Goal: Information Seeking & Learning: Learn about a topic

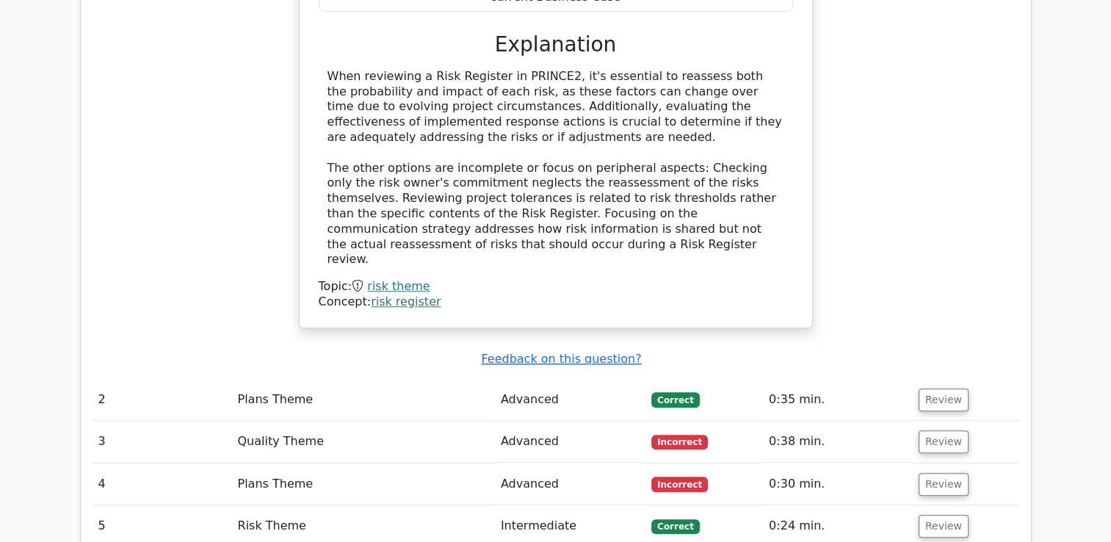
scroll to position [1175, 0]
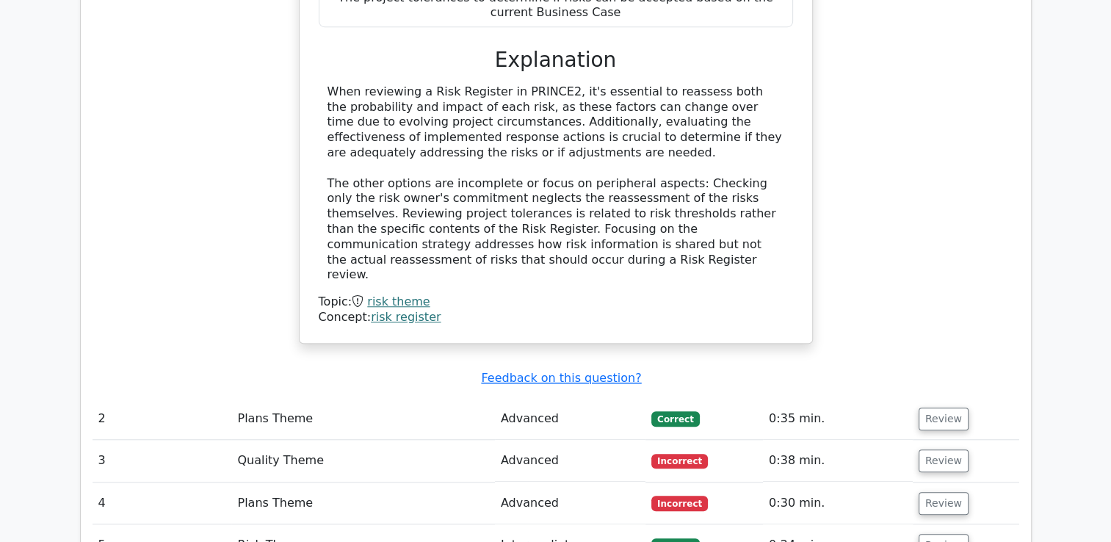
click at [381, 260] on div "When reviewing a Risk Register in PRINCE2, it's essential to reassess both the …" at bounding box center [556, 204] width 474 height 241
click at [387, 294] on link "risk theme" at bounding box center [398, 301] width 62 height 14
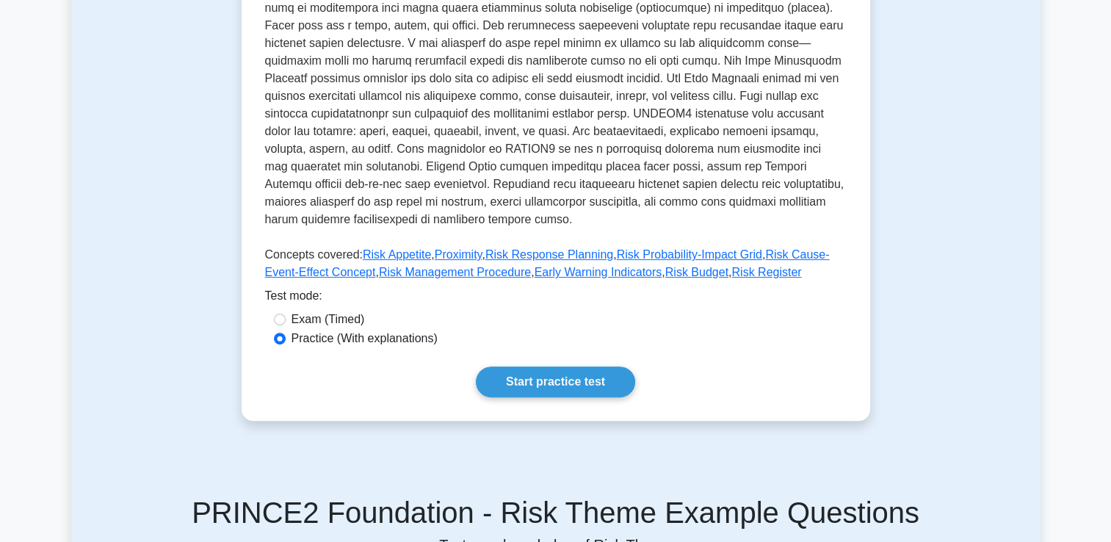
scroll to position [440, 0]
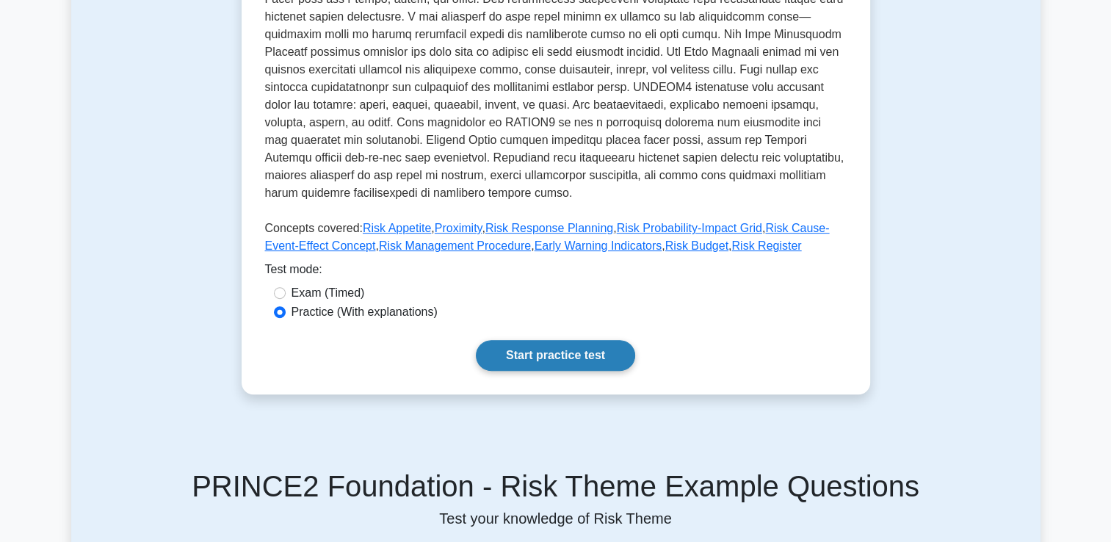
click at [602, 340] on link "Start practice test" at bounding box center [555, 355] width 159 height 31
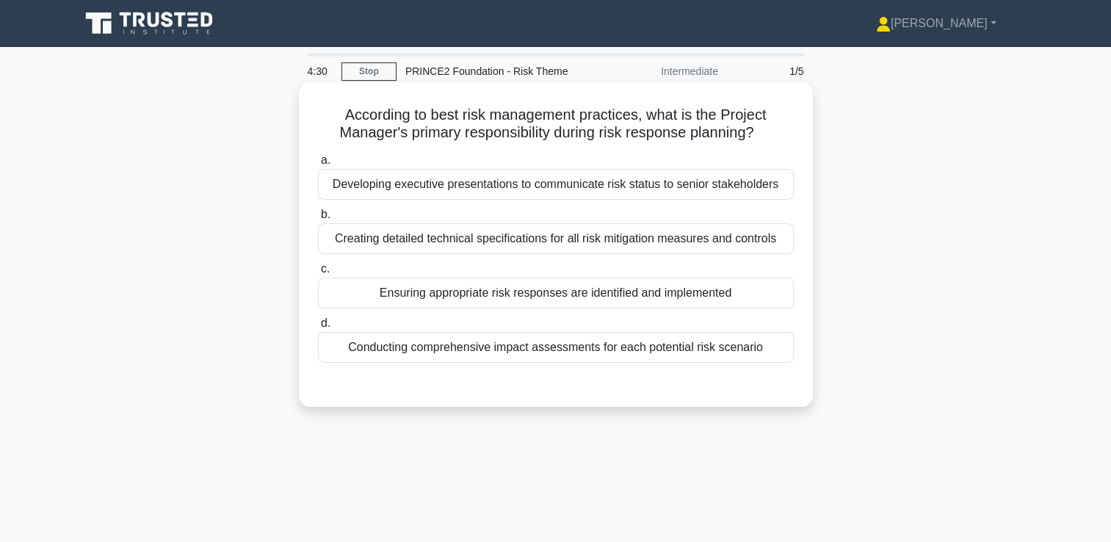
click at [576, 288] on div "Ensuring appropriate risk responses are identified and implemented" at bounding box center [556, 292] width 476 height 31
click at [585, 308] on div "Ensuring appropriate risk responses are identified and implemented" at bounding box center [556, 292] width 476 height 31
click at [602, 296] on div "Ensuring appropriate risk responses are identified and implemented" at bounding box center [556, 292] width 476 height 31
click at [318, 274] on input "c. Ensuring appropriate risk responses are identified and implemented" at bounding box center [318, 269] width 0 height 10
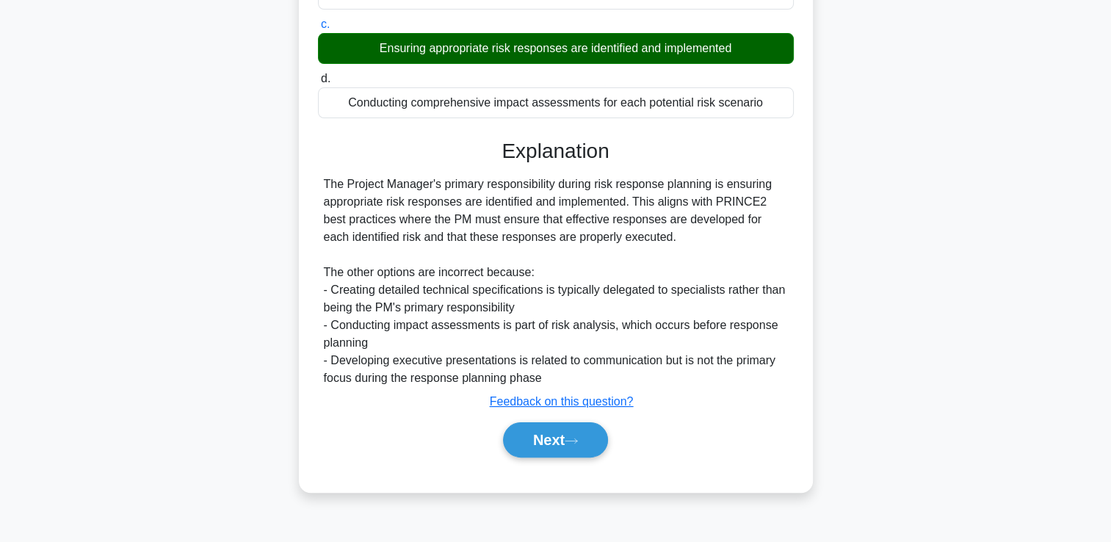
scroll to position [251, 0]
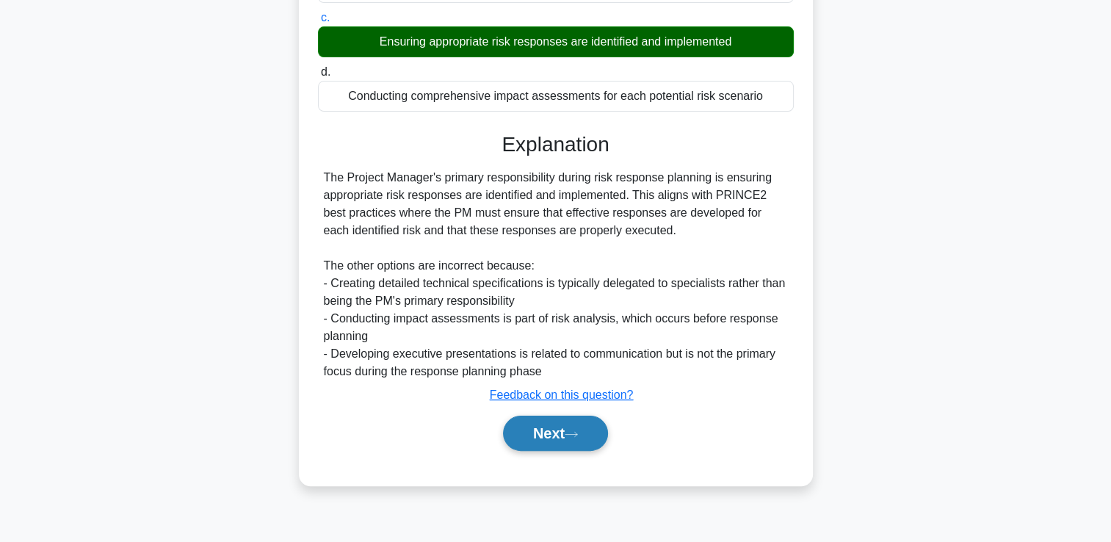
click at [540, 421] on button "Next" at bounding box center [555, 432] width 105 height 35
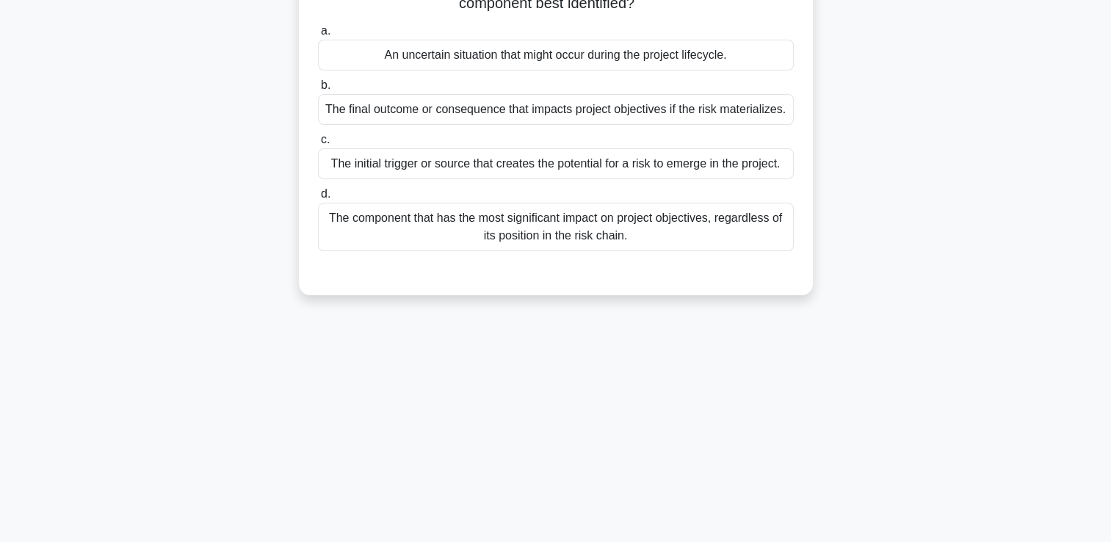
scroll to position [0, 0]
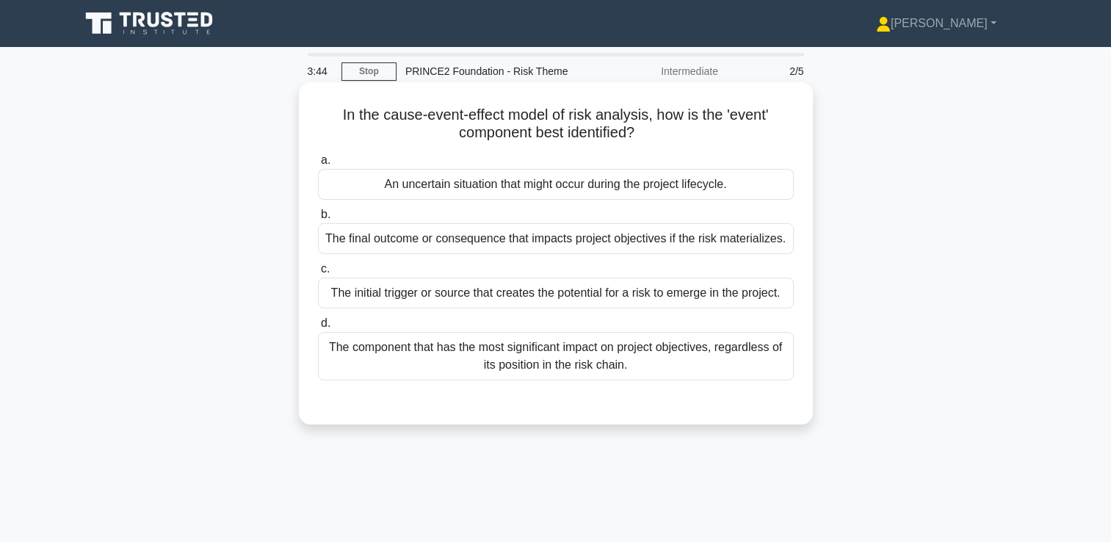
click at [519, 295] on div "The initial trigger or source that creates the potential for a risk to emerge i…" at bounding box center [556, 292] width 476 height 31
click at [318, 274] on input "c. The initial trigger or source that creates the potential for a risk to emerg…" at bounding box center [318, 269] width 0 height 10
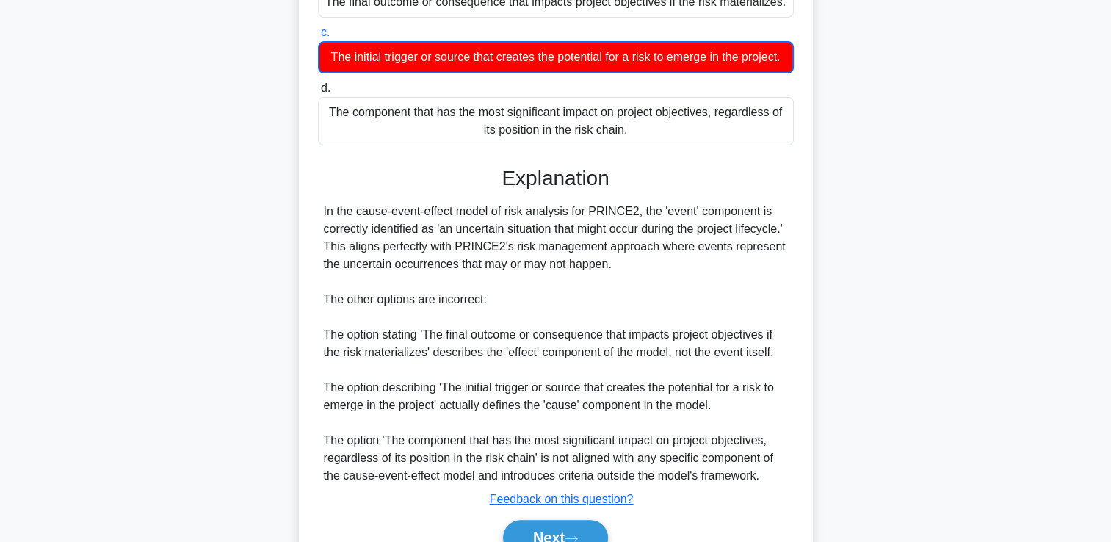
scroll to position [328, 0]
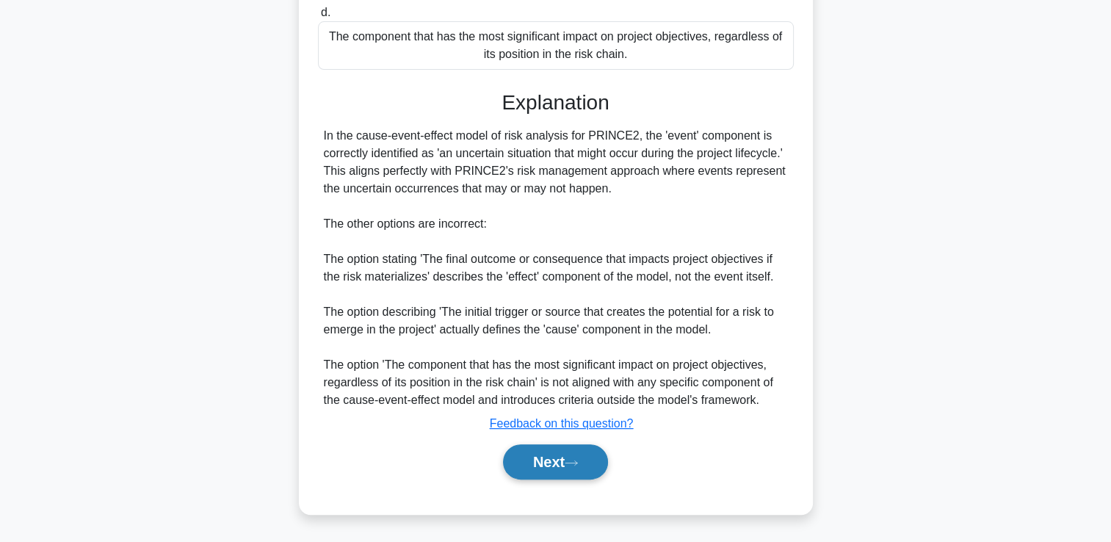
click at [578, 460] on icon at bounding box center [570, 463] width 13 height 8
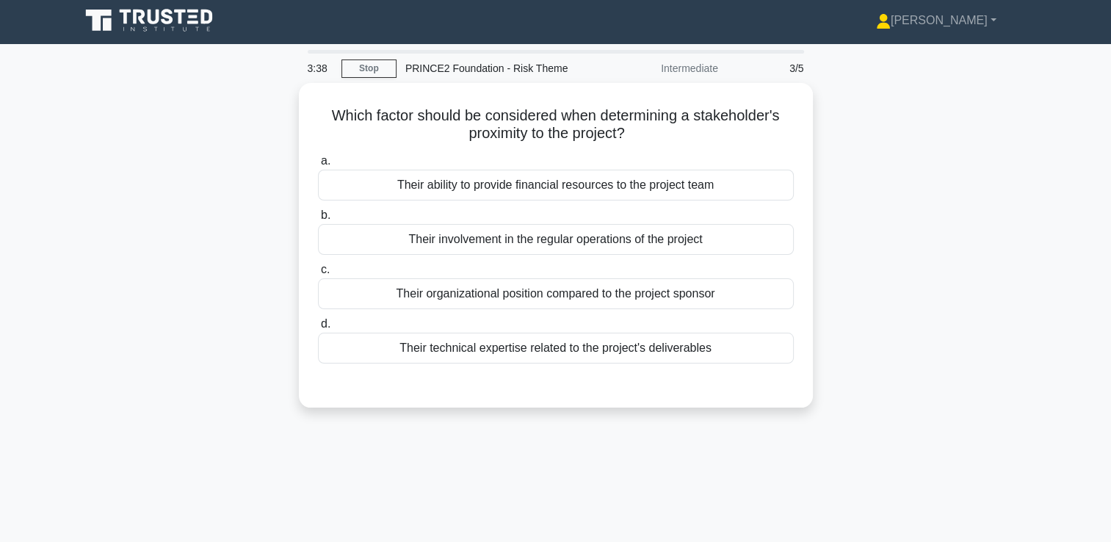
scroll to position [0, 0]
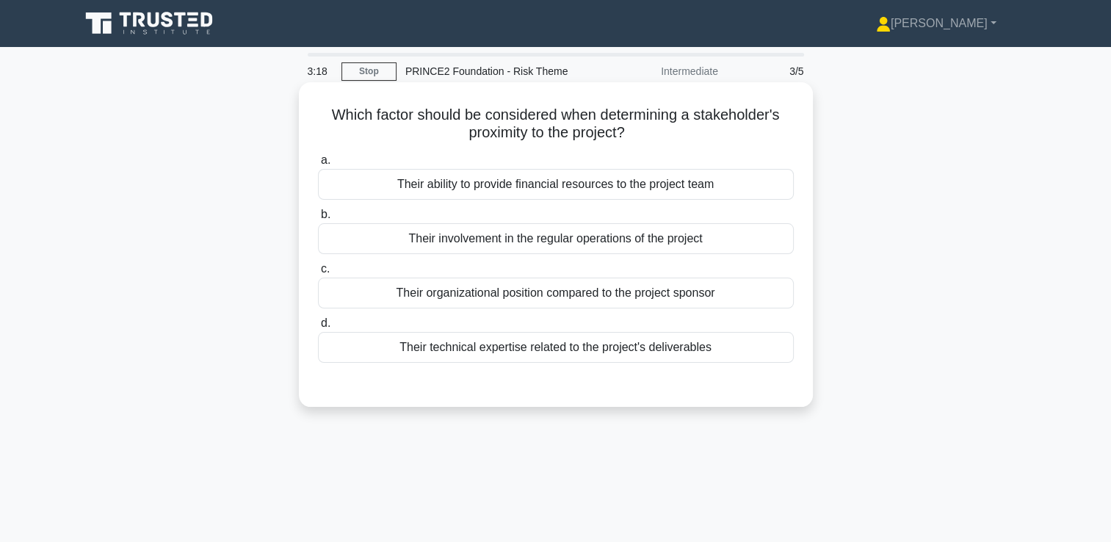
click at [564, 234] on div "Their involvement in the regular operations of the project" at bounding box center [556, 238] width 476 height 31
click at [318, 219] on input "b. Their involvement in the regular operations of the project" at bounding box center [318, 215] width 0 height 10
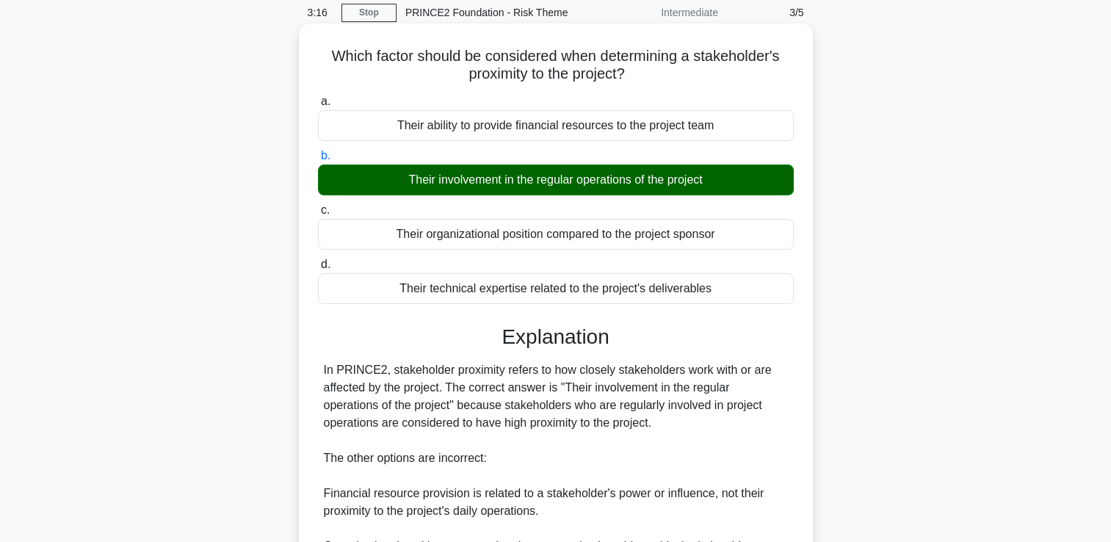
scroll to position [274, 0]
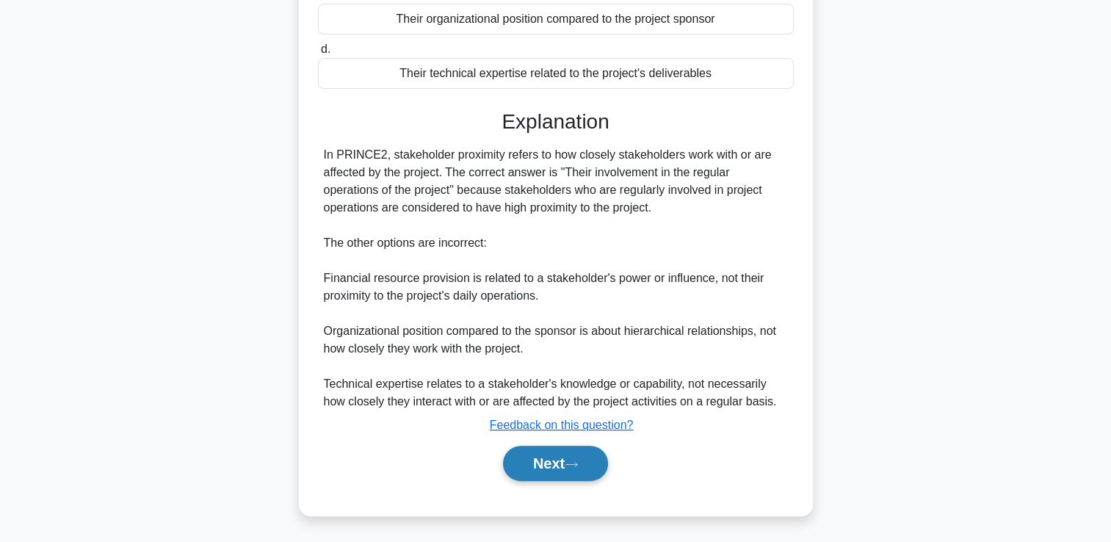
click at [586, 462] on button "Next" at bounding box center [555, 463] width 105 height 35
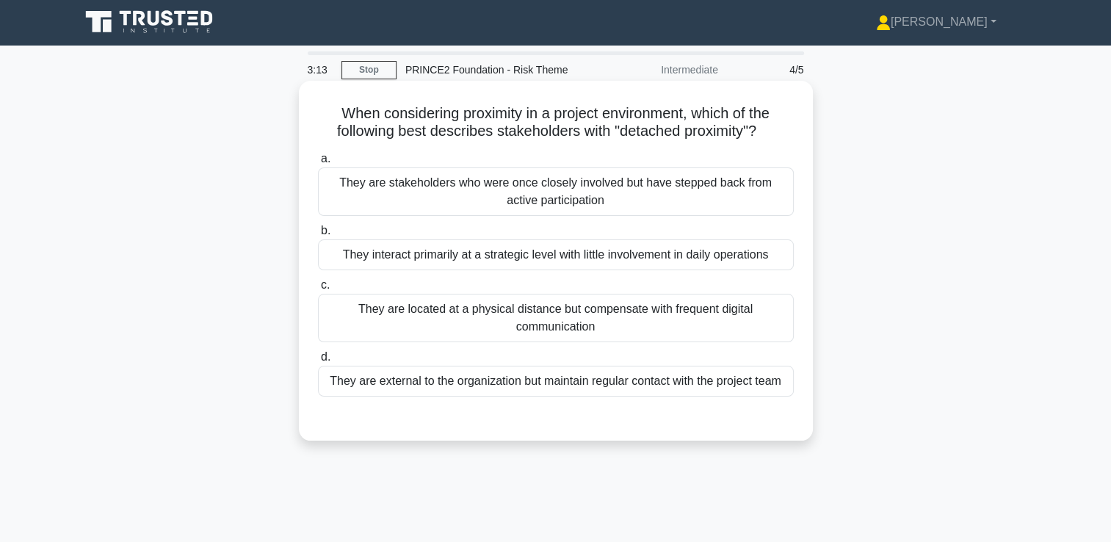
scroll to position [0, 0]
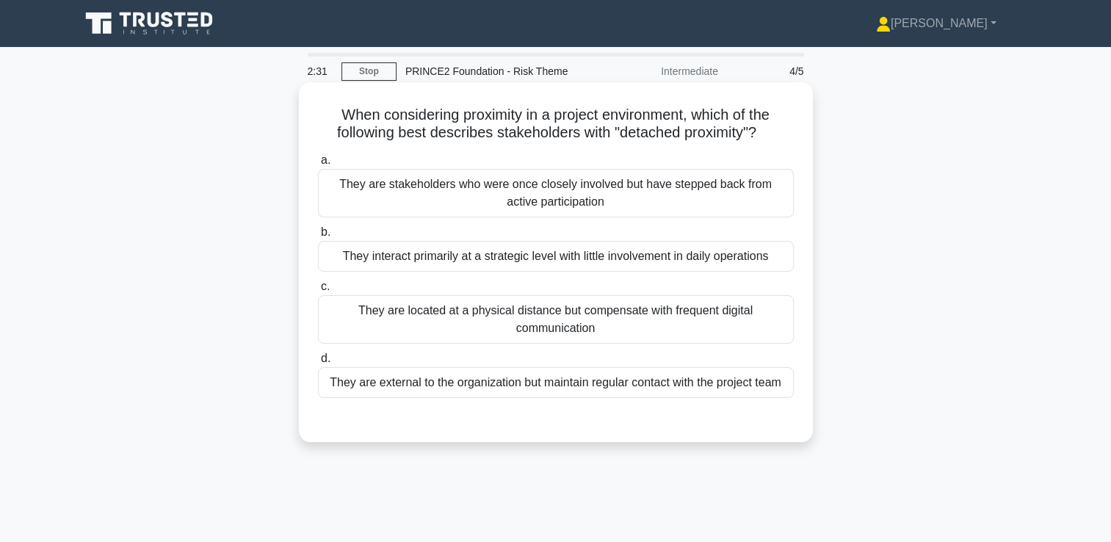
click at [622, 256] on div "They interact primarily at a strategic level with little involvement in daily o…" at bounding box center [556, 256] width 476 height 31
click at [318, 237] on input "b. They interact primarily at a strategic level with little involvement in dail…" at bounding box center [318, 233] width 0 height 10
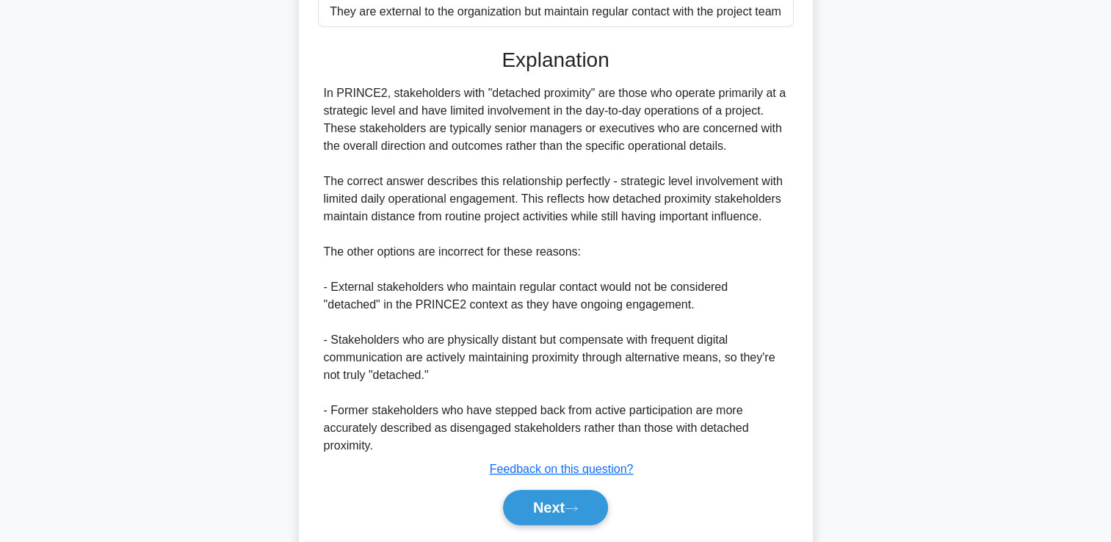
scroll to position [415, 0]
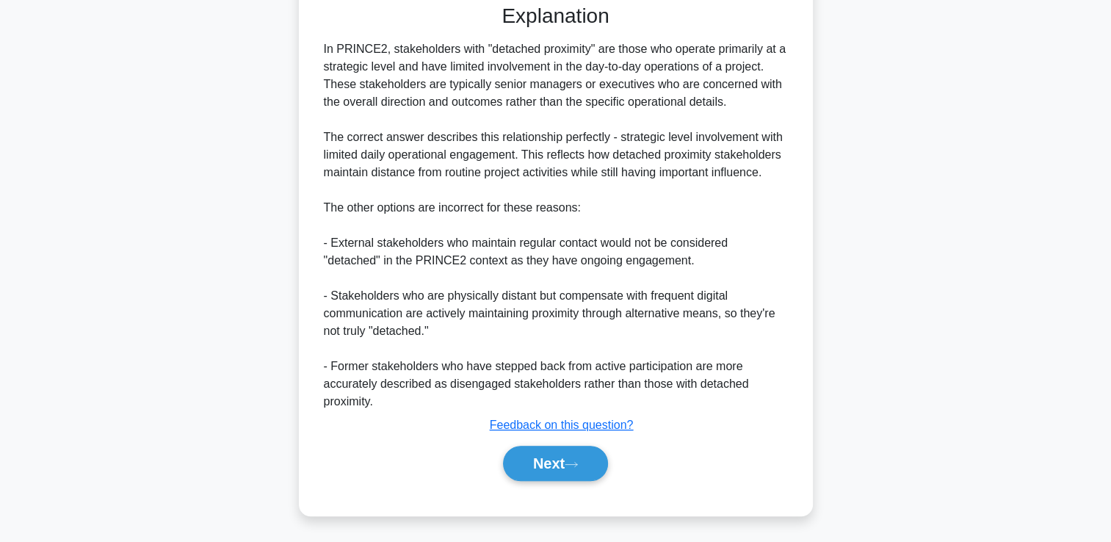
click at [632, 455] on div "Next" at bounding box center [556, 463] width 482 height 35
click at [580, 454] on button "Next" at bounding box center [555, 463] width 105 height 35
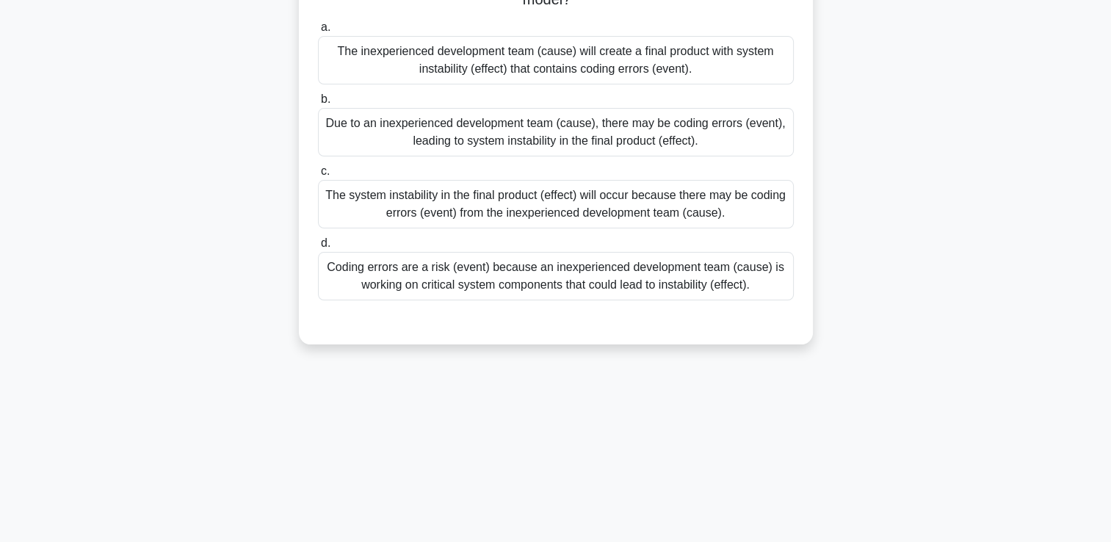
scroll to position [220, 0]
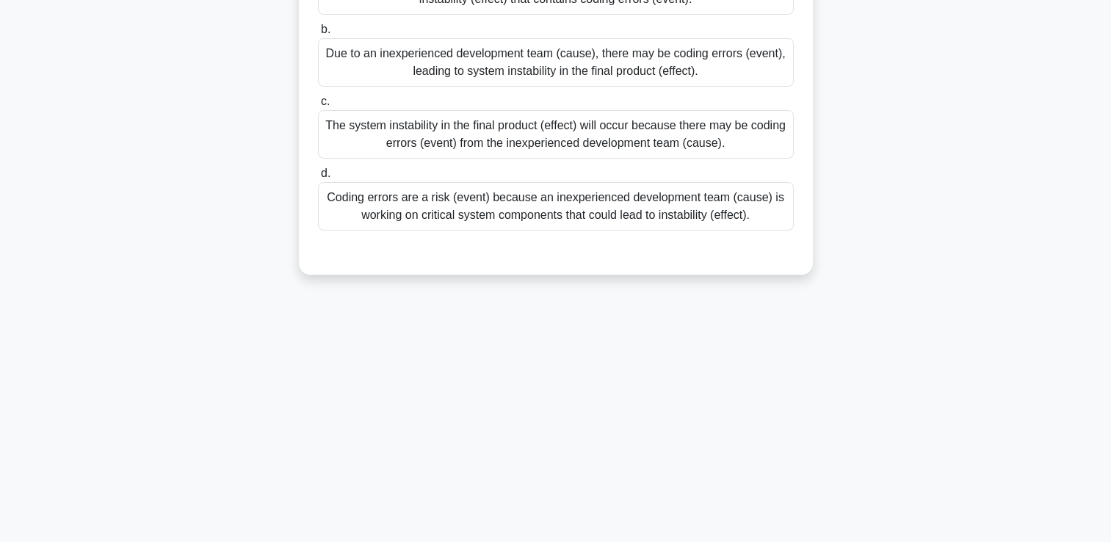
click at [617, 214] on div "Coding errors are a risk (event) because an inexperienced development team (cau…" at bounding box center [556, 206] width 476 height 48
click at [318, 178] on input "d. Coding errors are a risk (event) because an inexperienced development team (…" at bounding box center [318, 174] width 0 height 10
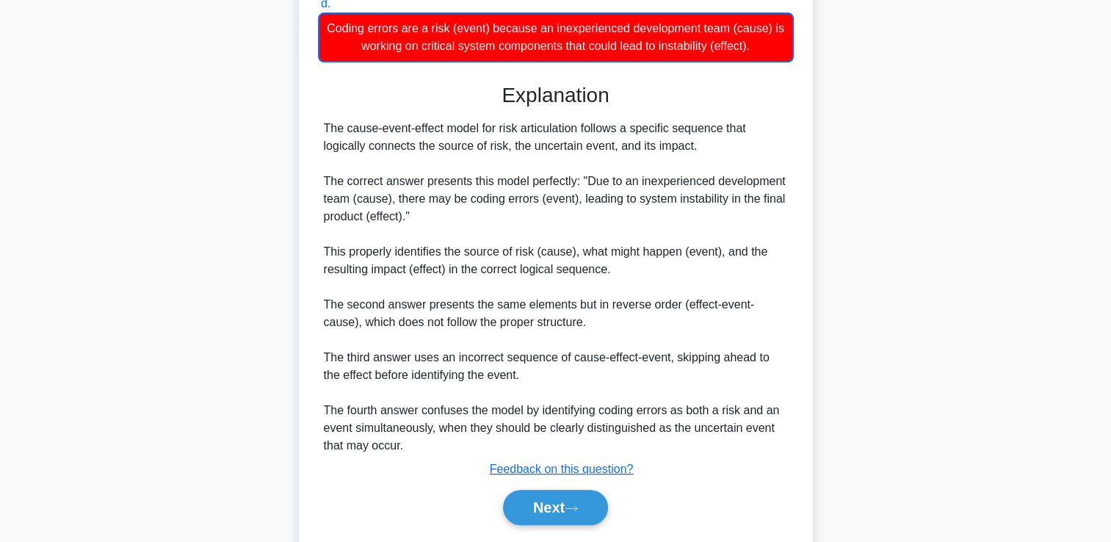
scroll to position [434, 0]
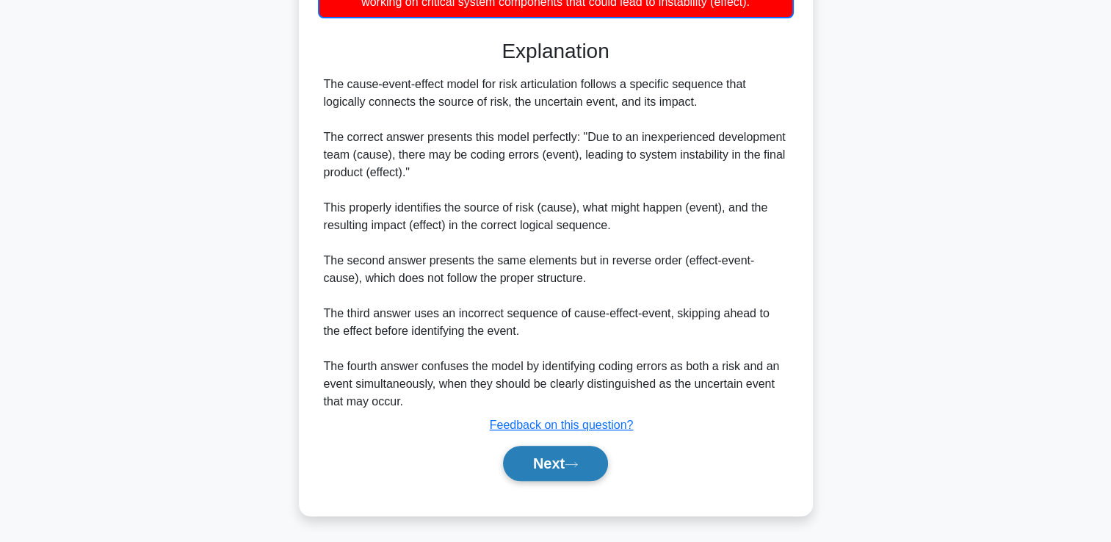
click at [608, 465] on button "Next" at bounding box center [555, 463] width 105 height 35
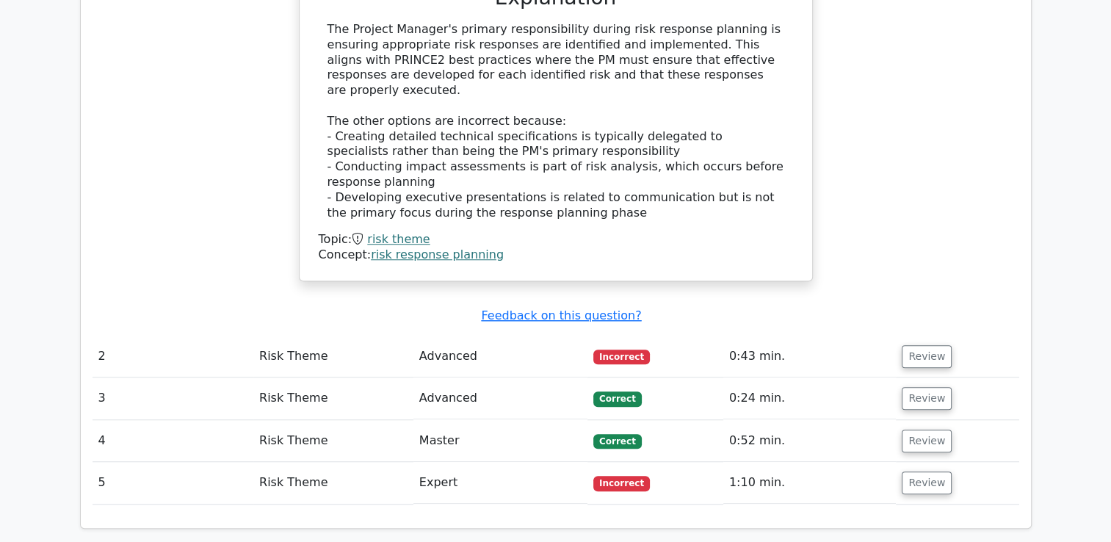
scroll to position [1175, 0]
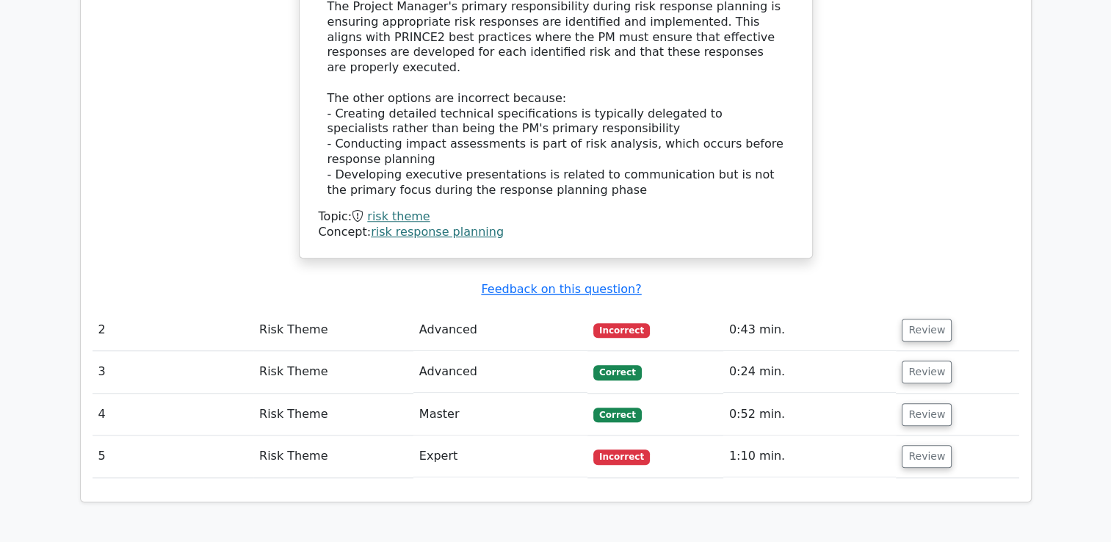
click at [650, 309] on td "Incorrect" at bounding box center [655, 330] width 136 height 42
click at [645, 309] on td "Incorrect" at bounding box center [655, 330] width 136 height 42
click at [904, 319] on button "Review" at bounding box center [926, 330] width 50 height 23
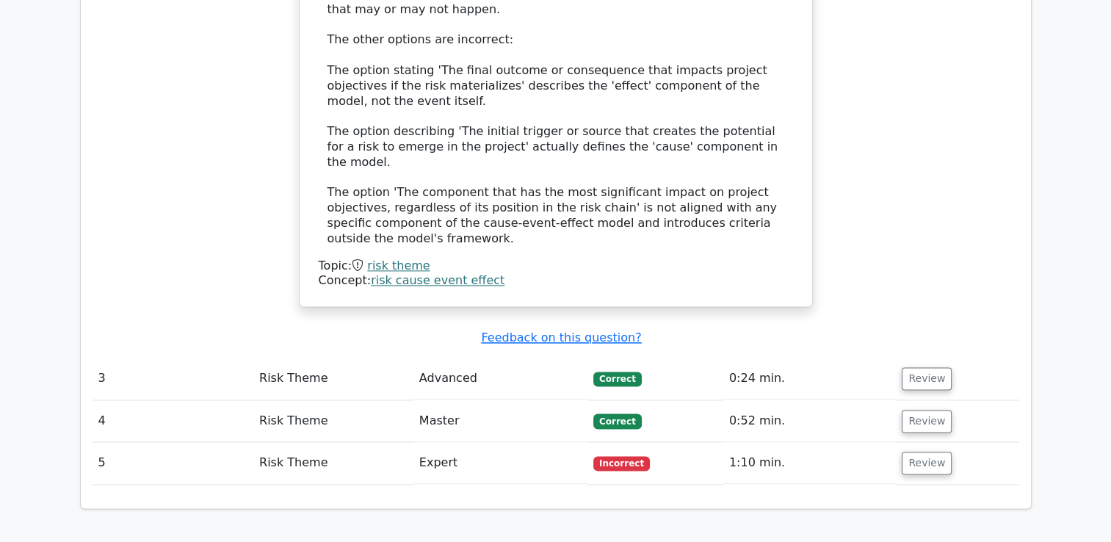
scroll to position [1982, 0]
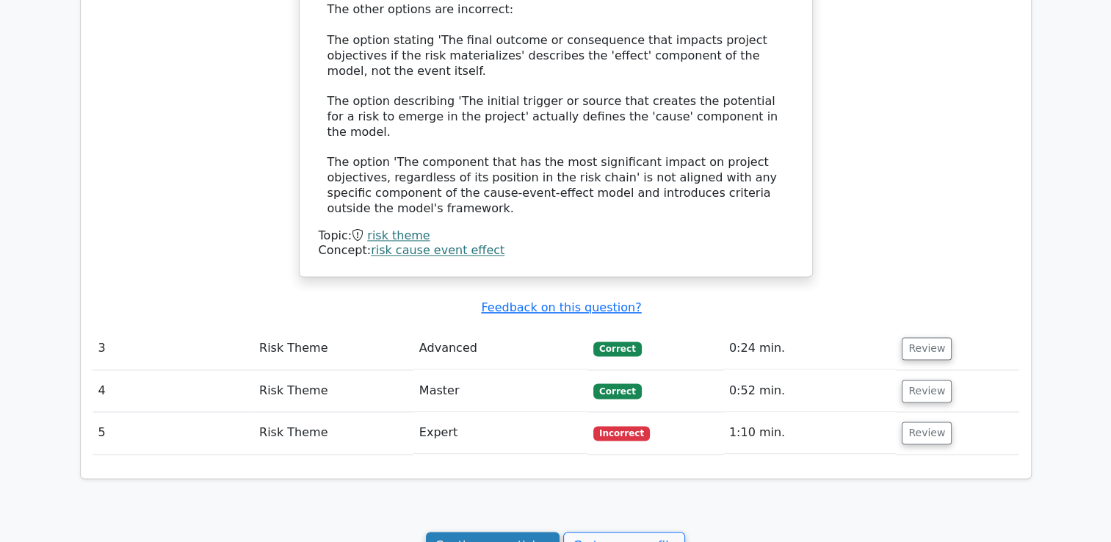
click at [487, 531] on link "Continue practicing" at bounding box center [493, 545] width 134 height 28
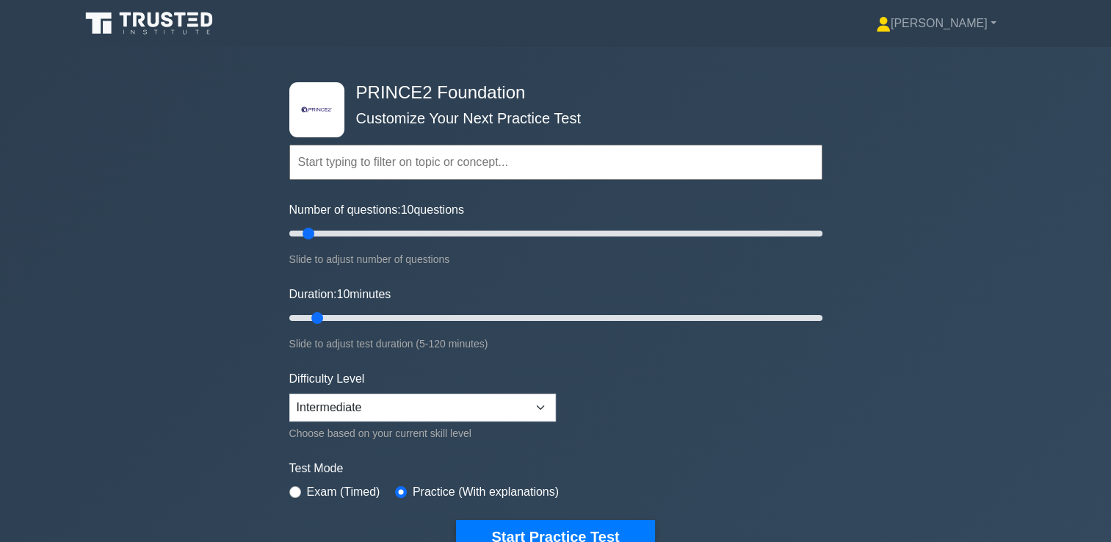
click at [590, 164] on input "text" at bounding box center [555, 162] width 533 height 35
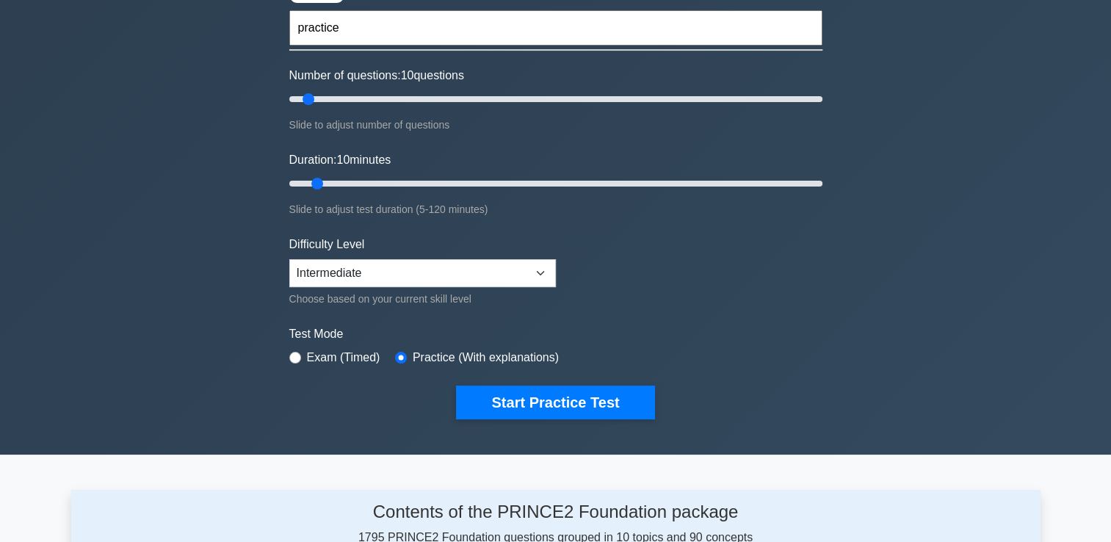
scroll to position [147, 0]
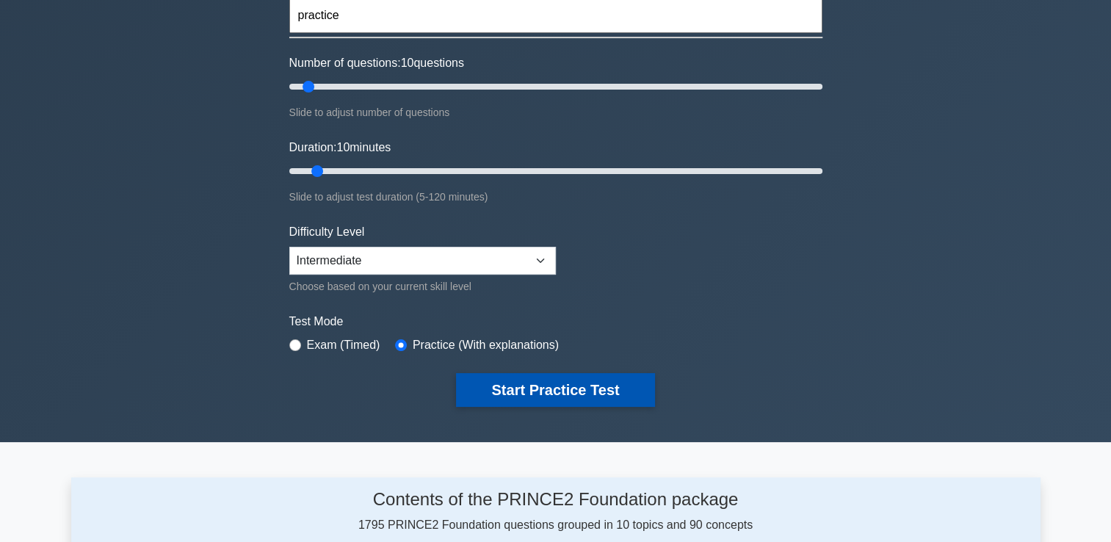
type input "practice"
click at [628, 386] on button "Start Practice Test" at bounding box center [555, 390] width 198 height 34
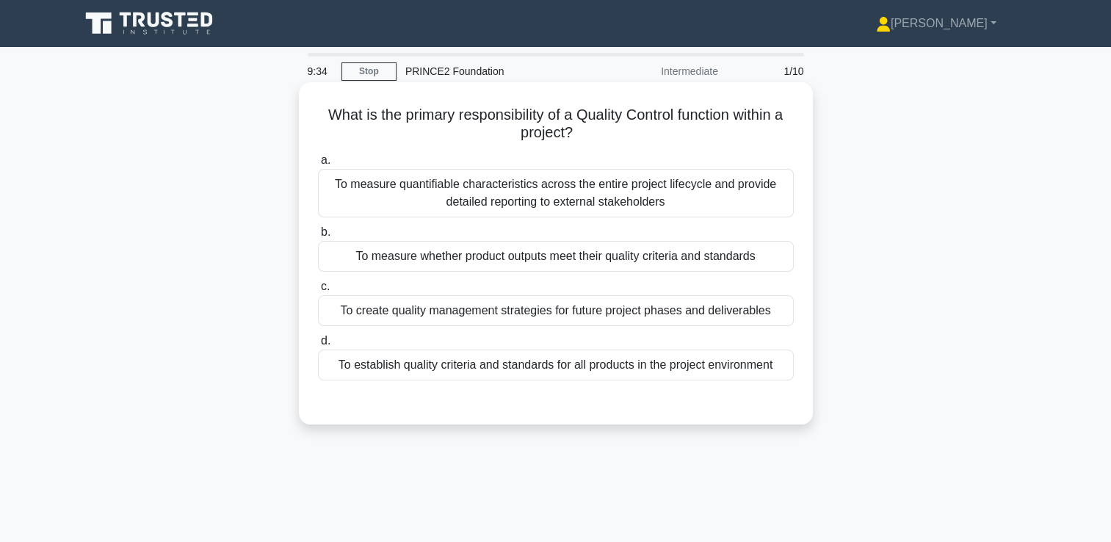
click at [514, 253] on div "To measure whether product outputs meet their quality criteria and standards" at bounding box center [556, 256] width 476 height 31
click at [318, 237] on input "b. To measure whether product outputs meet their quality criteria and standards" at bounding box center [318, 233] width 0 height 10
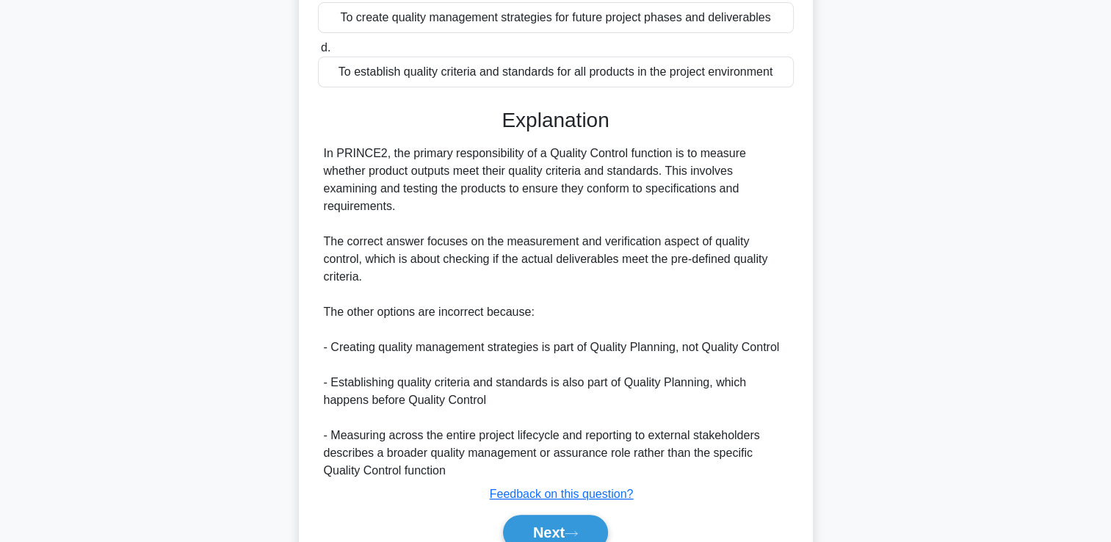
scroll to position [344, 0]
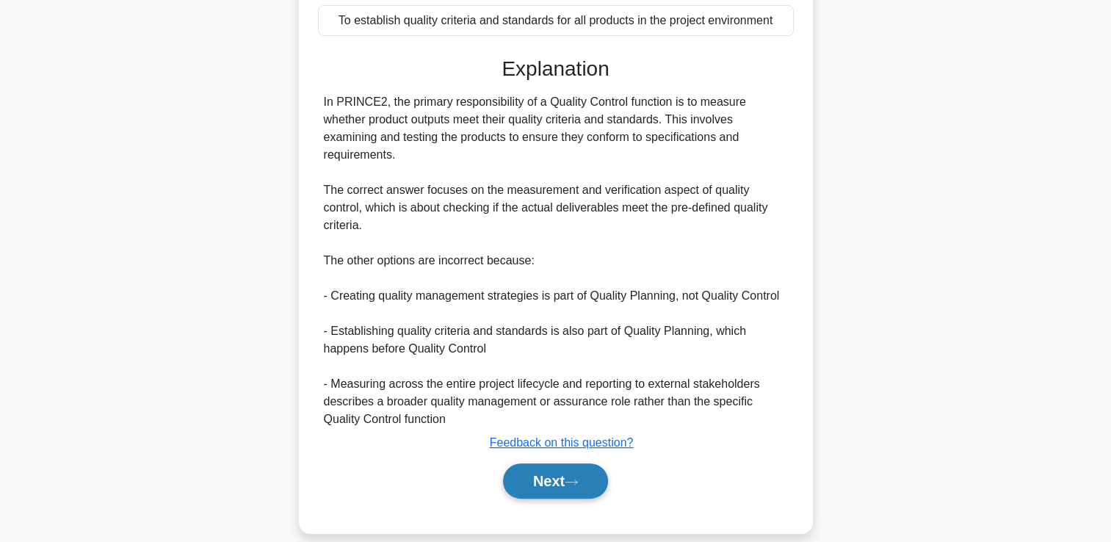
click at [523, 468] on button "Next" at bounding box center [555, 480] width 105 height 35
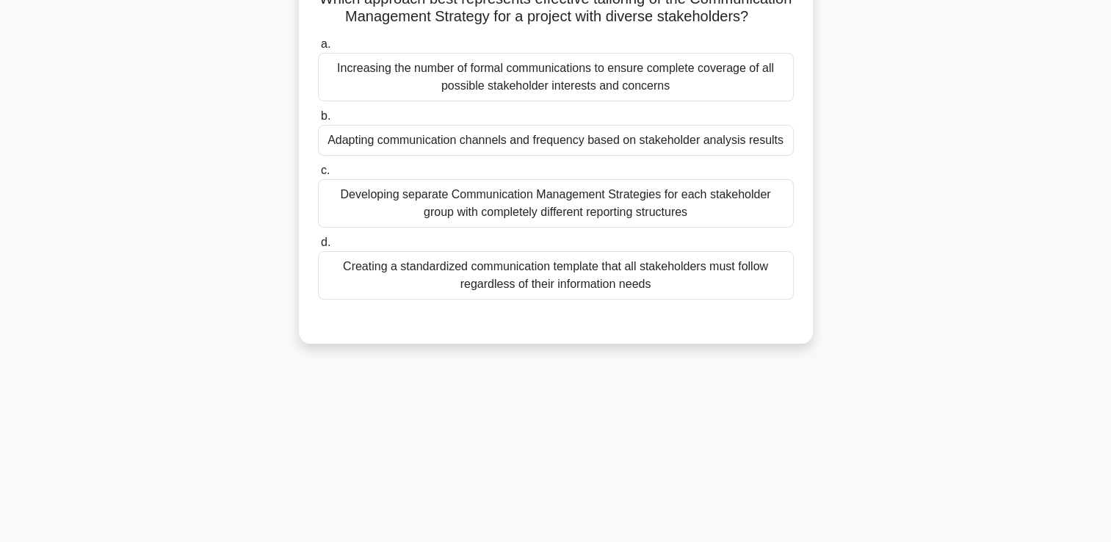
scroll to position [147, 0]
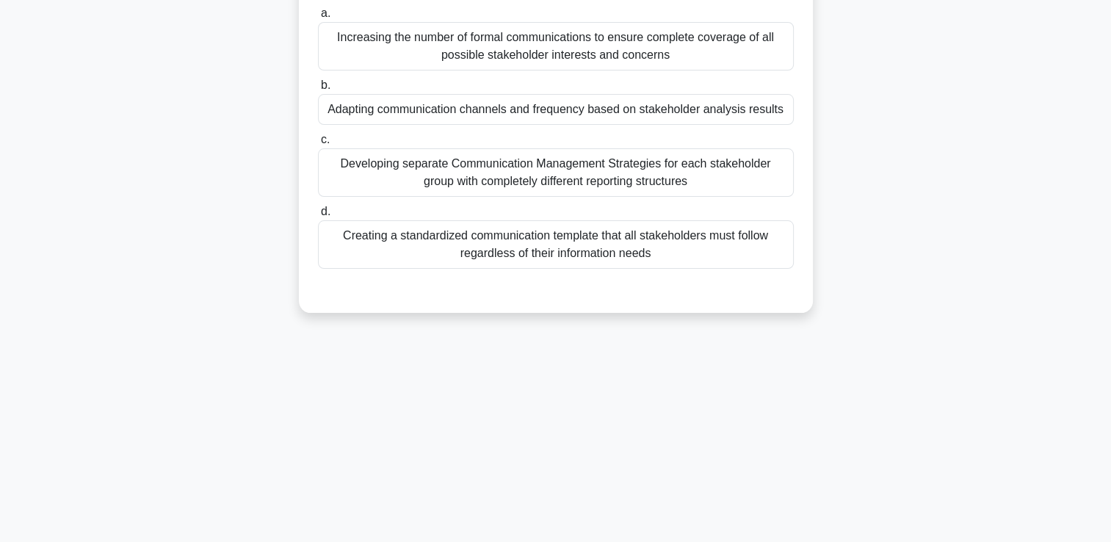
click at [645, 125] on div "Adapting communication channels and frequency based on stakeholder analysis res…" at bounding box center [556, 109] width 476 height 31
click at [318, 90] on input "b. Adapting communication channels and frequency based on stakeholder analysis …" at bounding box center [318, 86] width 0 height 10
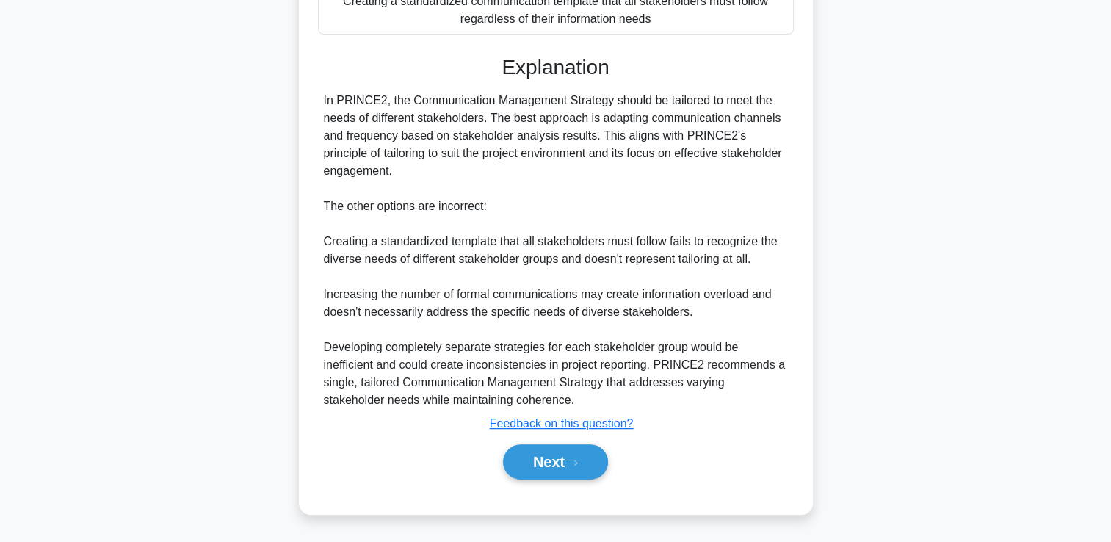
scroll to position [415, 0]
click at [559, 466] on button "Next" at bounding box center [555, 461] width 105 height 35
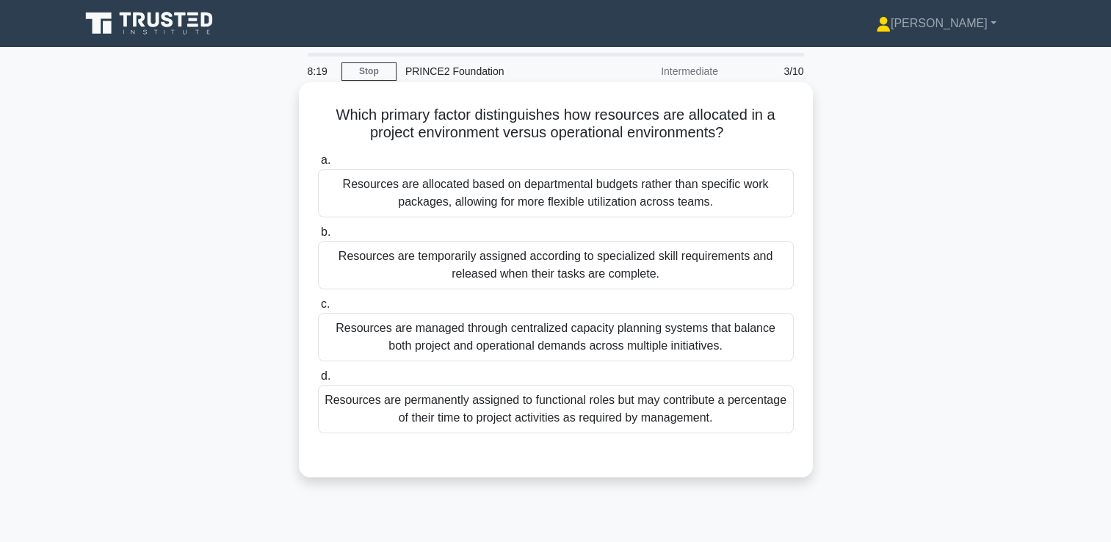
scroll to position [73, 0]
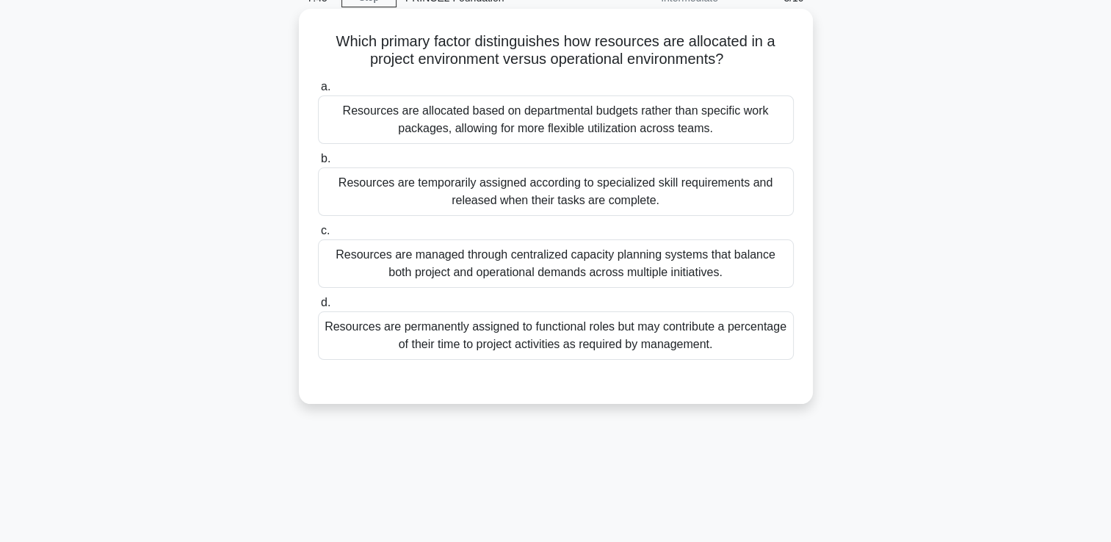
click at [553, 191] on div "Resources are temporarily assigned according to specialized skill requirements …" at bounding box center [556, 191] width 476 height 48
click at [318, 164] on input "b. Resources are temporarily assigned according to specialized skill requiremen…" at bounding box center [318, 159] width 0 height 10
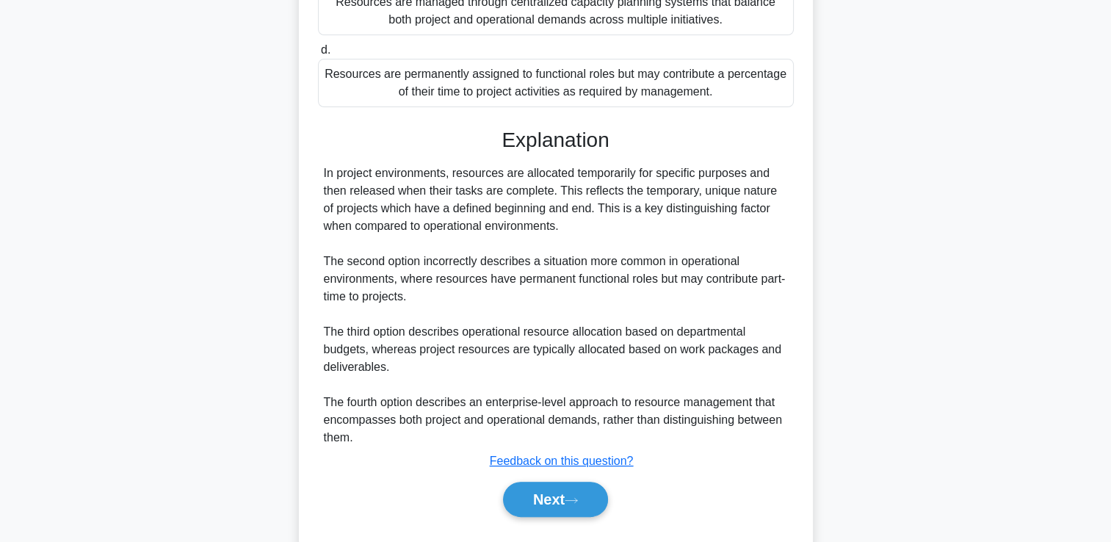
scroll to position [362, 0]
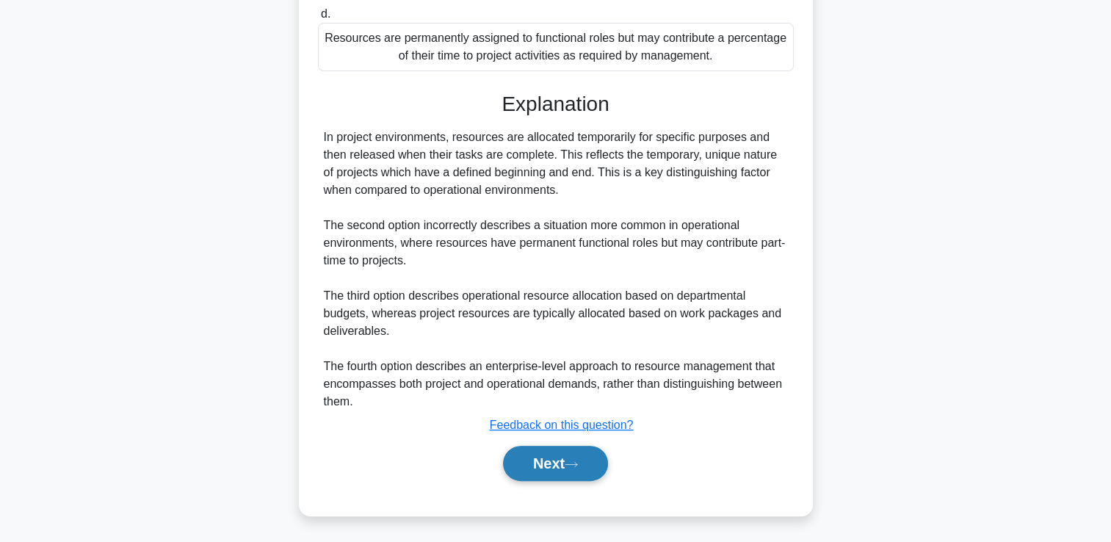
click at [571, 465] on icon at bounding box center [570, 464] width 13 height 8
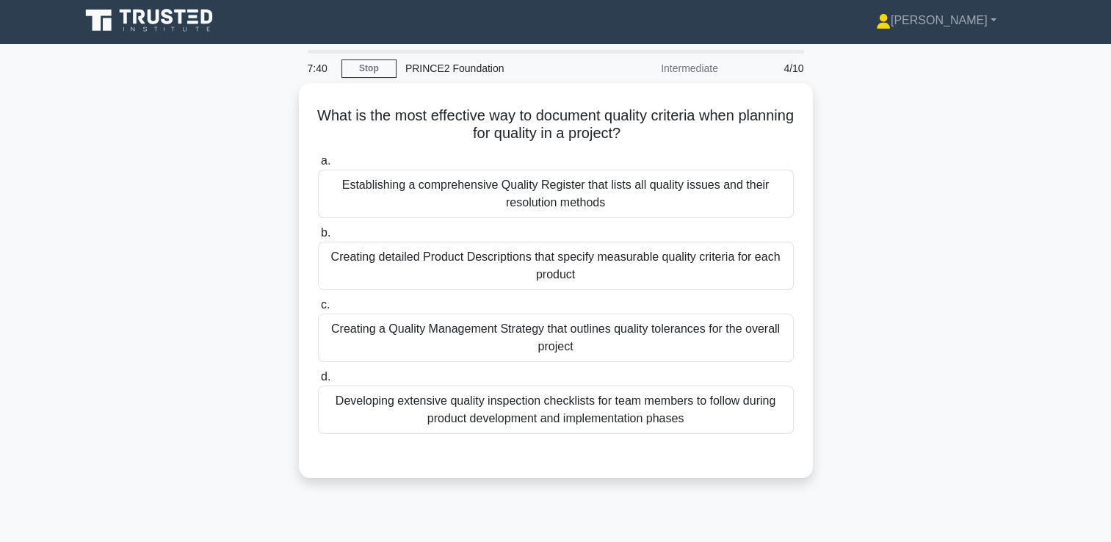
scroll to position [0, 0]
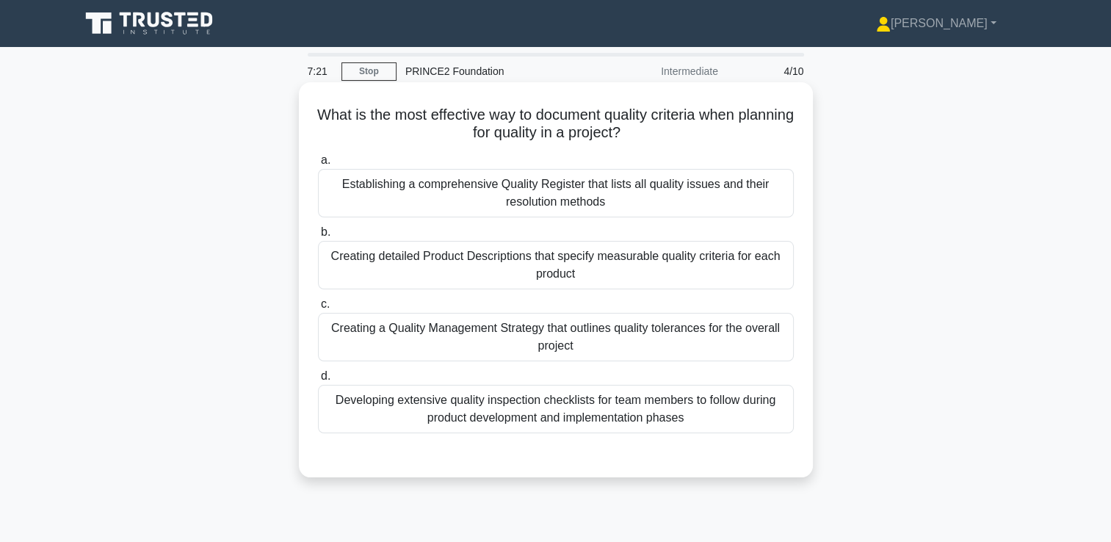
click at [612, 263] on div "Creating detailed Product Descriptions that specify measurable quality criteria…" at bounding box center [556, 265] width 476 height 48
click at [318, 237] on input "b. Creating detailed Product Descriptions that specify measurable quality crite…" at bounding box center [318, 233] width 0 height 10
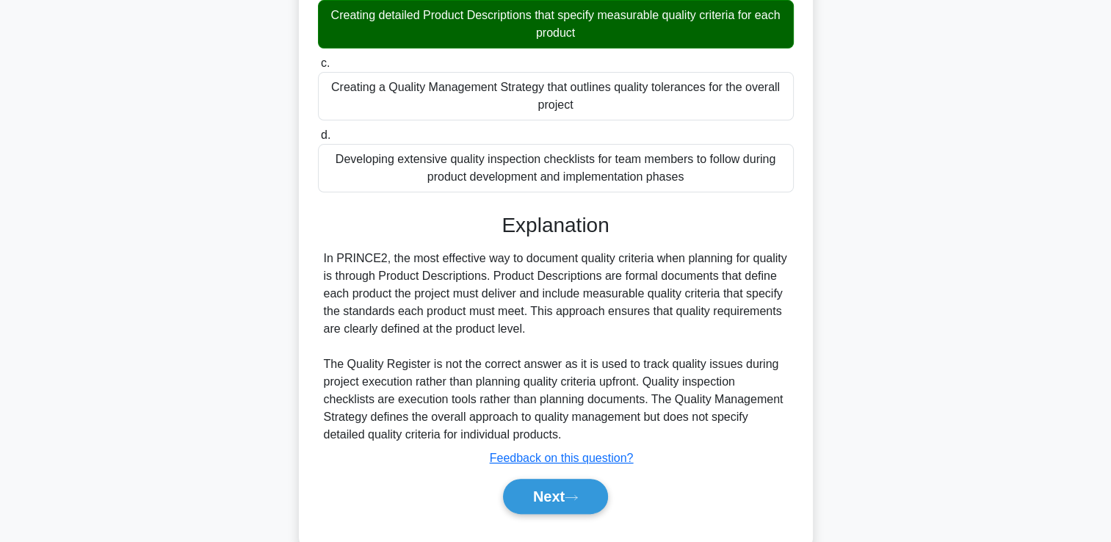
scroll to position [274, 0]
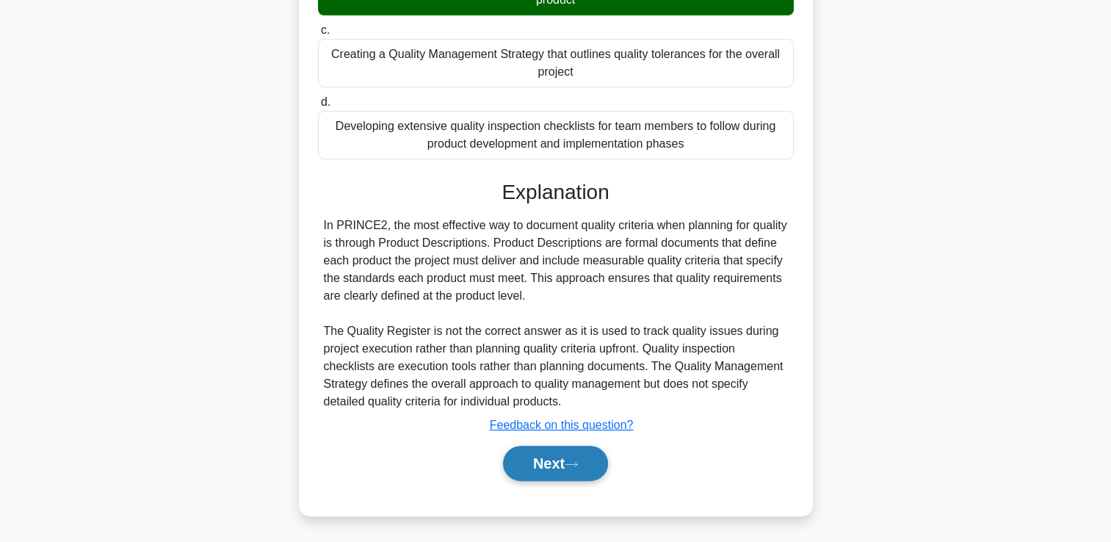
click at [589, 464] on button "Next" at bounding box center [555, 463] width 105 height 35
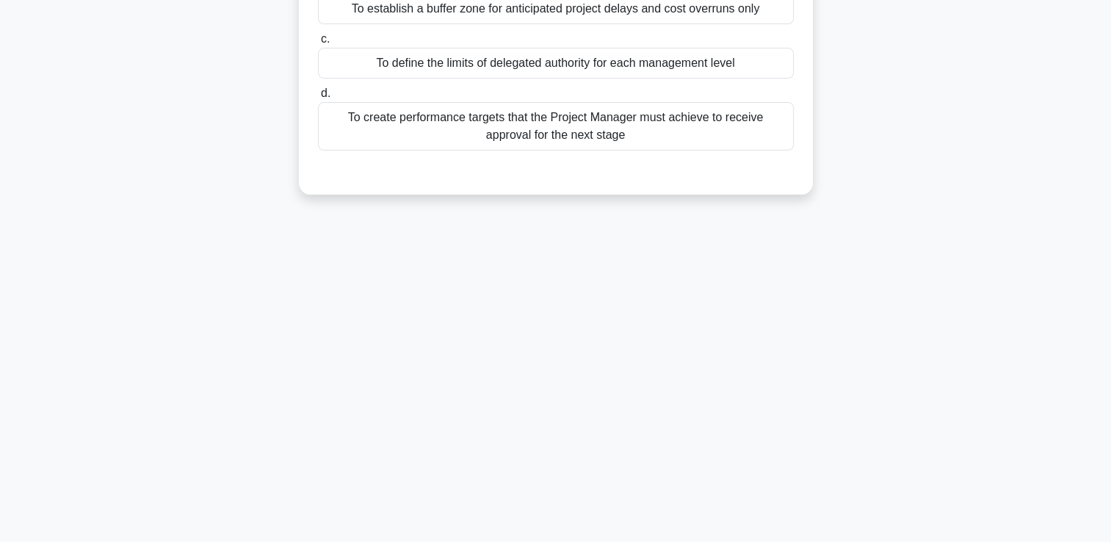
scroll to position [0, 0]
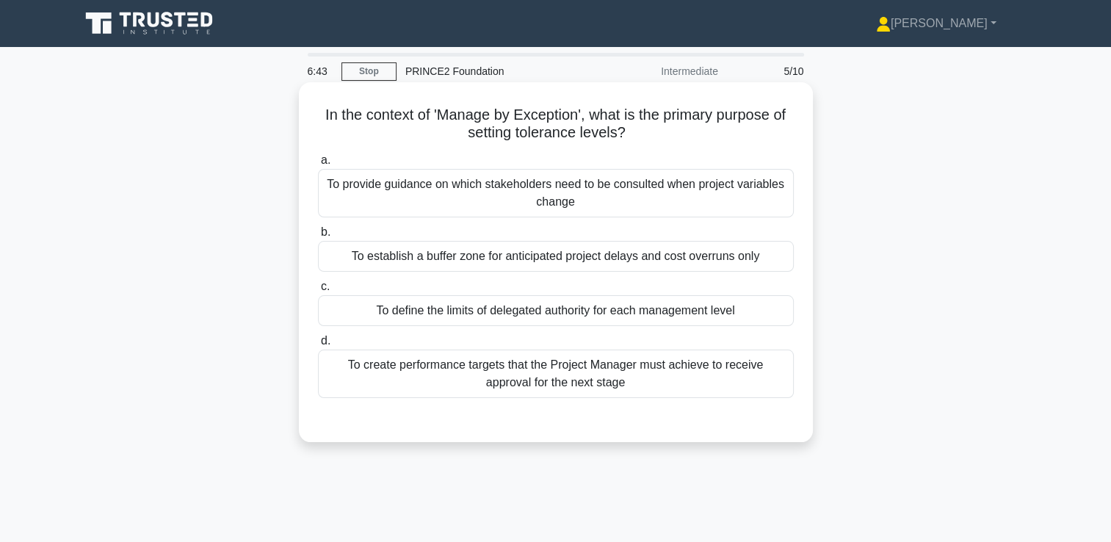
click at [581, 308] on div "To define the limits of delegated authority for each management level" at bounding box center [556, 310] width 476 height 31
click at [318, 291] on input "c. To define the limits of delegated authority for each management level" at bounding box center [318, 287] width 0 height 10
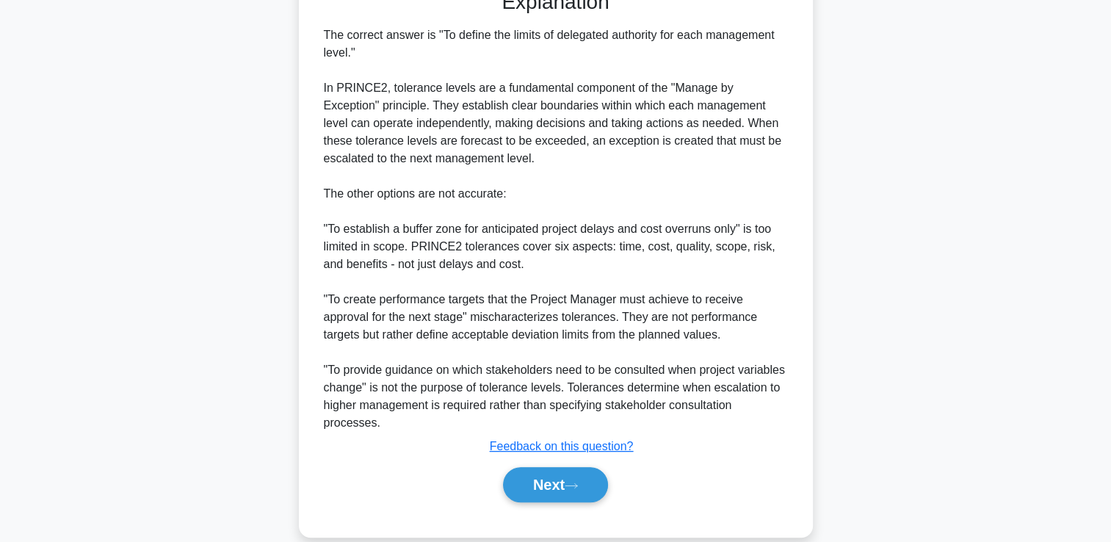
scroll to position [440, 0]
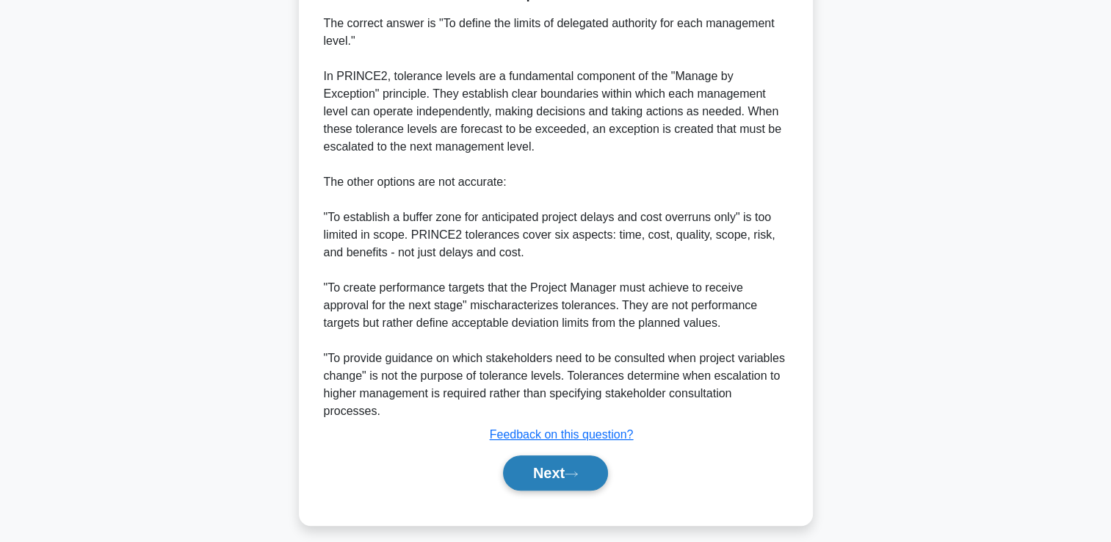
click at [587, 467] on button "Next" at bounding box center [555, 472] width 105 height 35
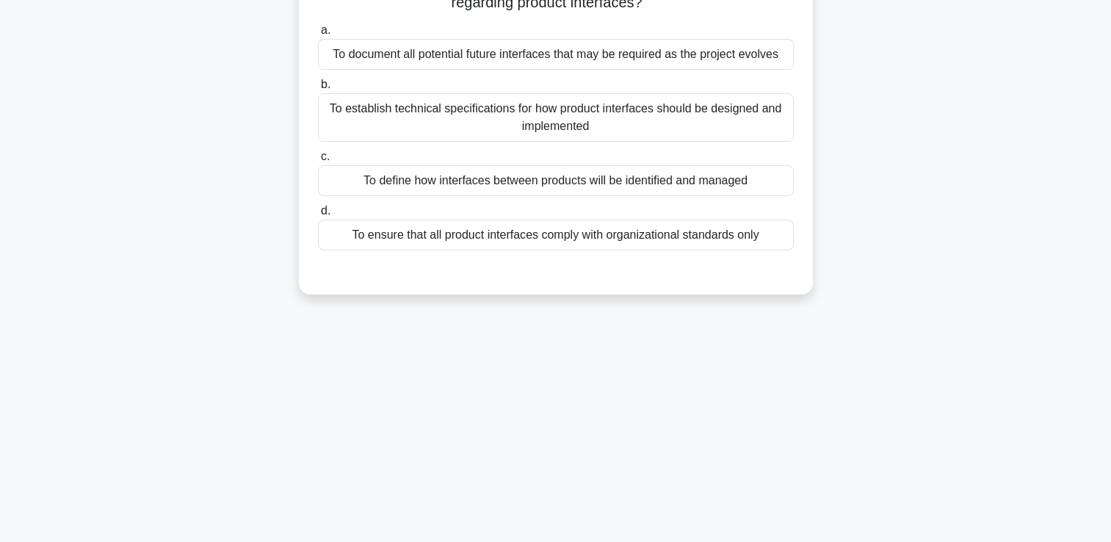
scroll to position [0, 0]
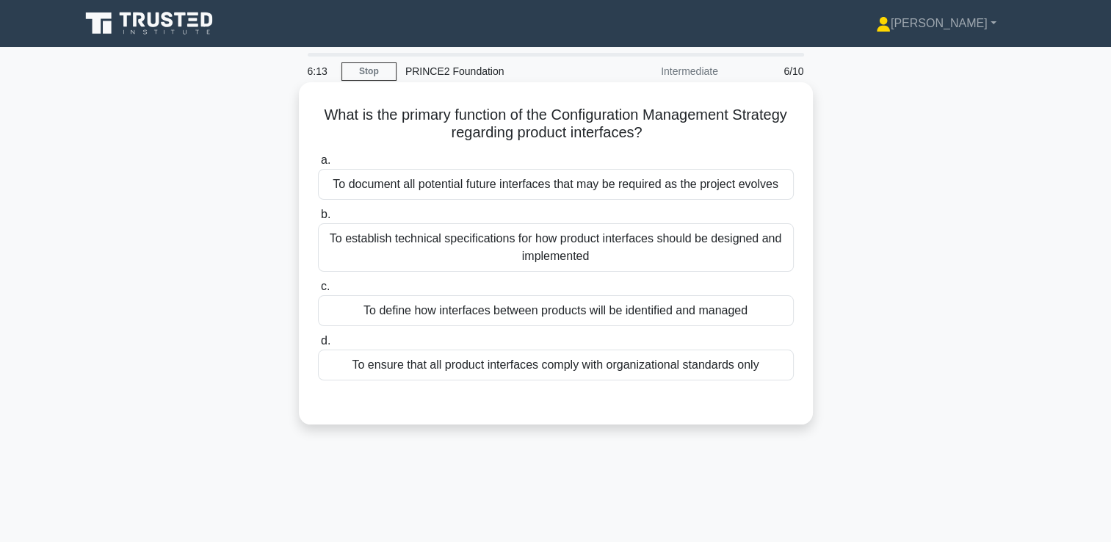
click at [559, 311] on div "To define how interfaces between products will be identified and managed" at bounding box center [556, 310] width 476 height 31
click at [318, 291] on input "c. To define how interfaces between products will be identified and managed" at bounding box center [318, 287] width 0 height 10
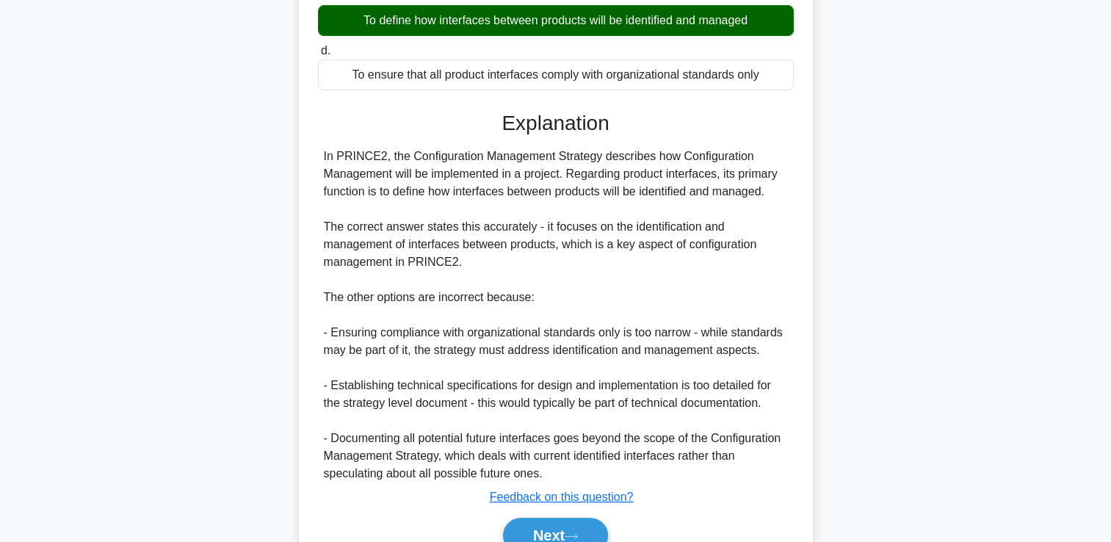
scroll to position [362, 0]
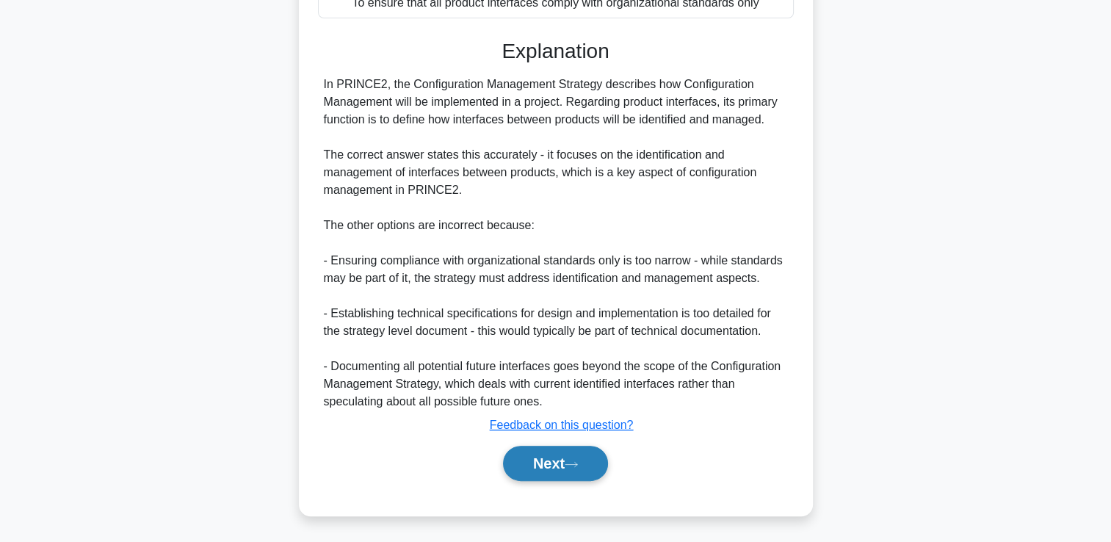
click at [571, 471] on button "Next" at bounding box center [555, 463] width 105 height 35
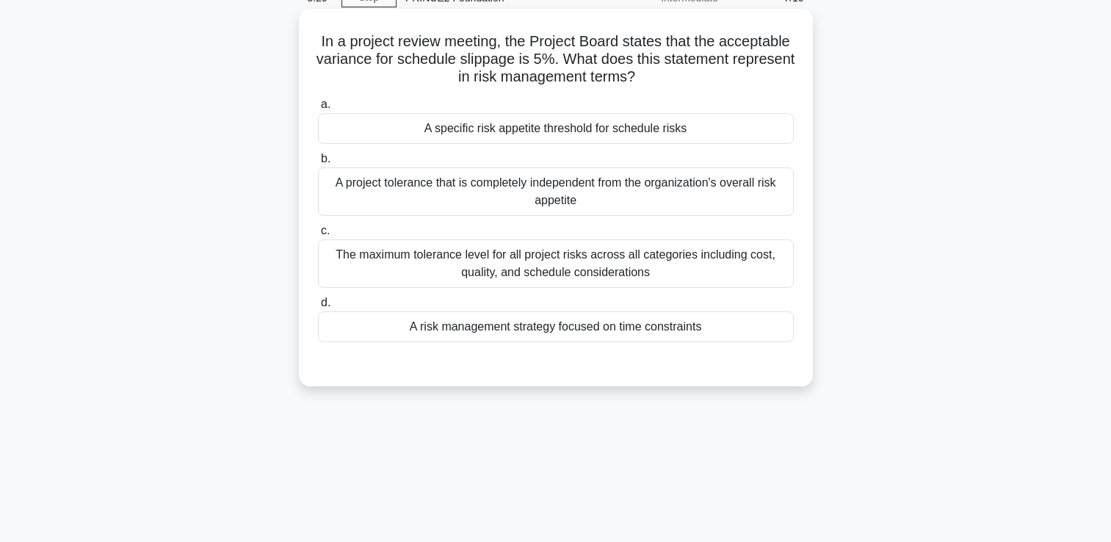
scroll to position [0, 0]
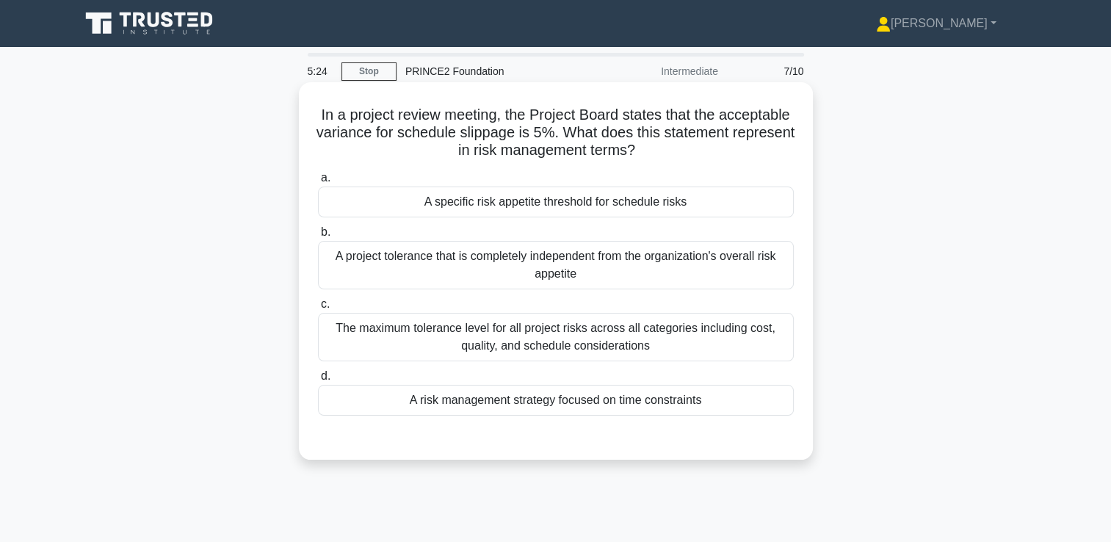
click at [526, 396] on div "A risk management strategy focused on time constraints" at bounding box center [556, 400] width 476 height 31
click at [318, 381] on input "d. A risk management strategy focused on time constraints" at bounding box center [318, 376] width 0 height 10
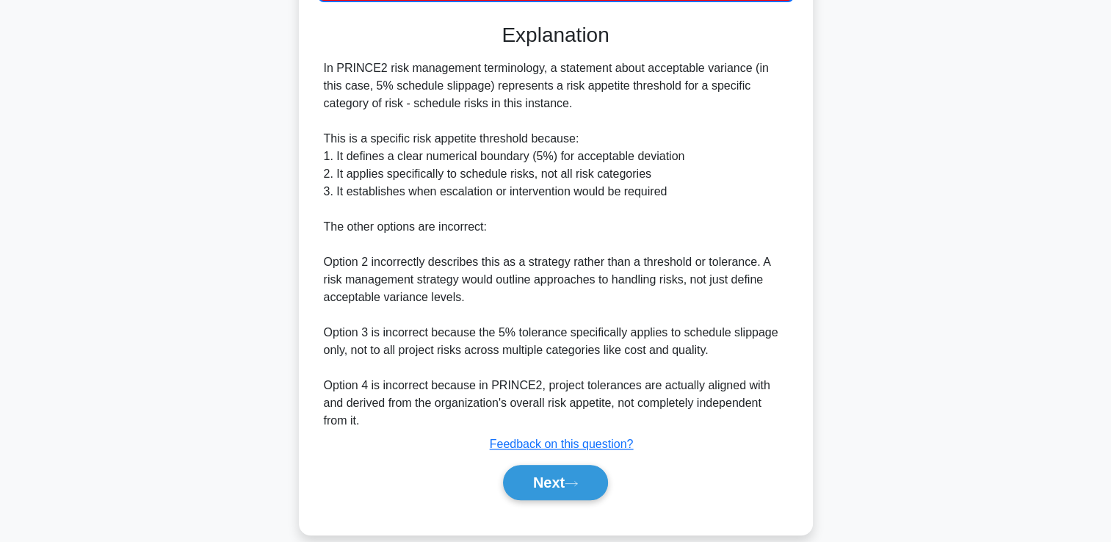
scroll to position [416, 0]
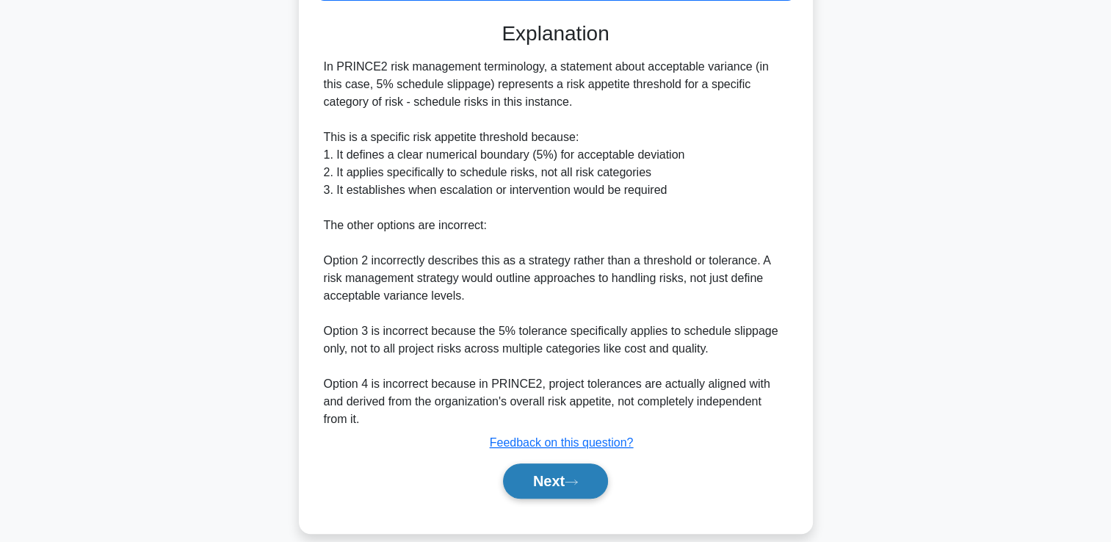
click at [553, 463] on button "Next" at bounding box center [555, 480] width 105 height 35
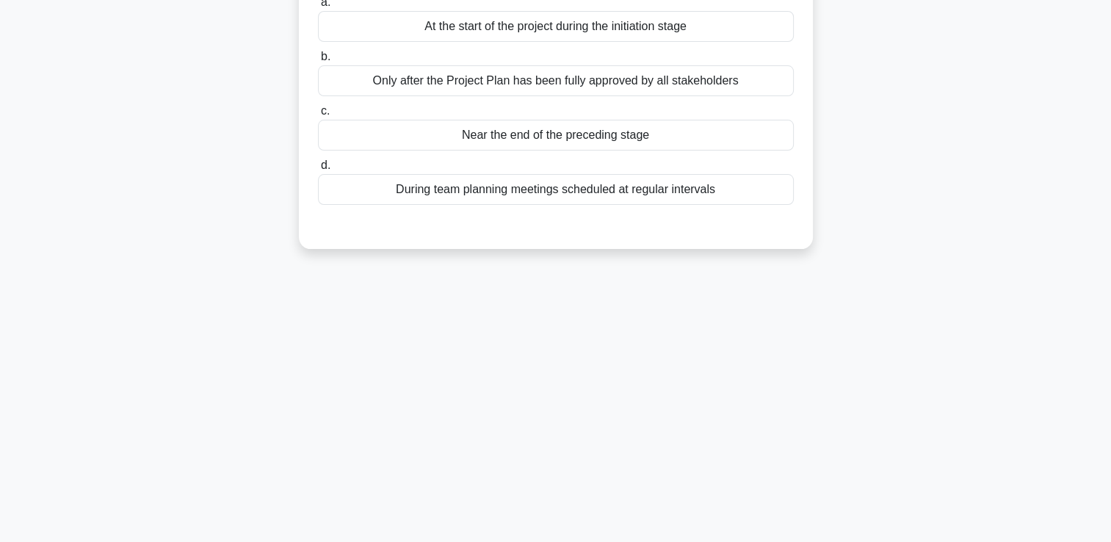
scroll to position [0, 0]
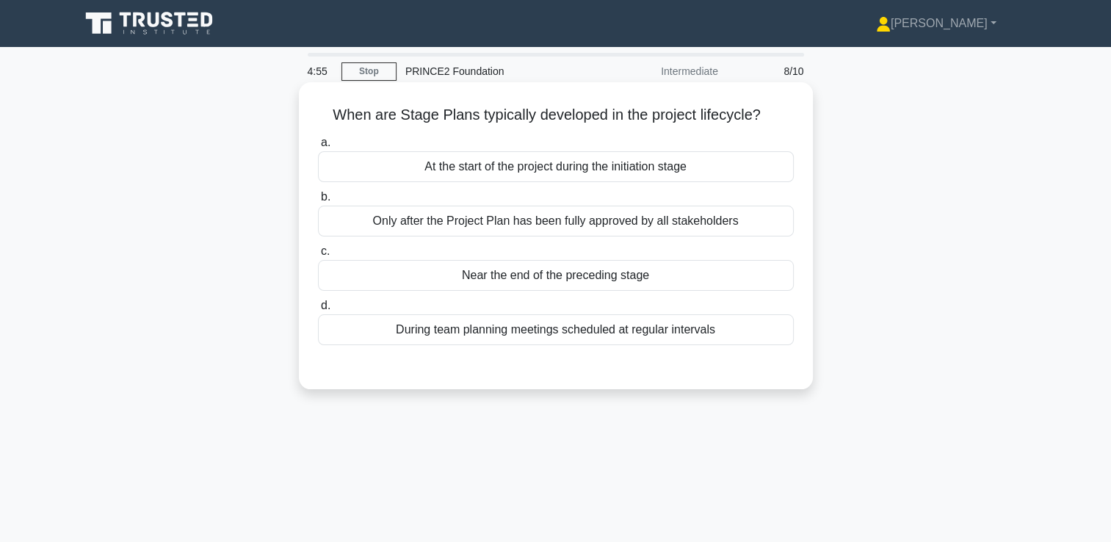
click at [604, 172] on div "At the start of the project during the initiation stage" at bounding box center [556, 166] width 476 height 31
click at [318, 148] on input "a. At the start of the project during the initiation stage" at bounding box center [318, 143] width 0 height 10
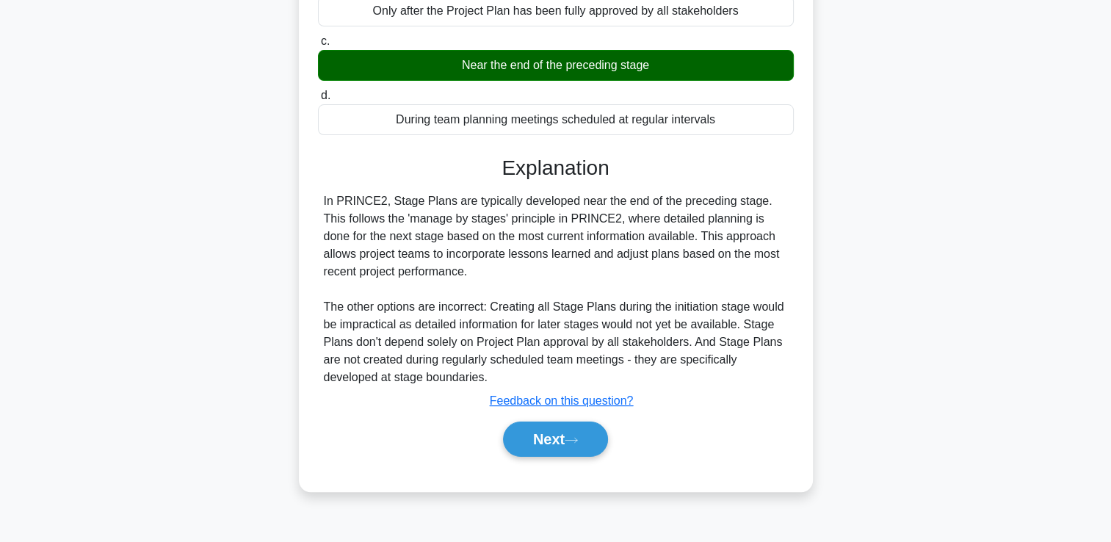
scroll to position [251, 0]
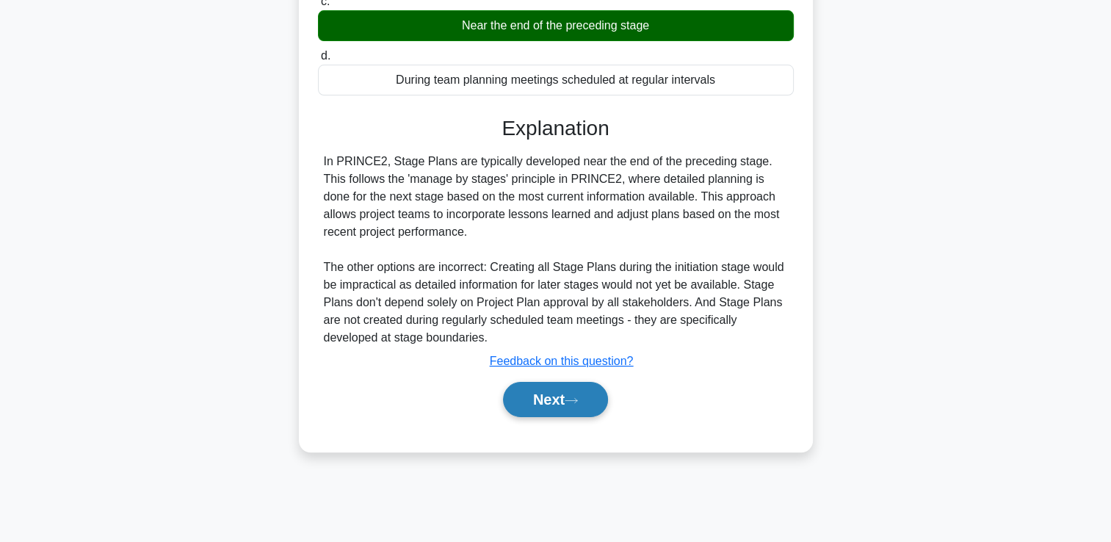
click at [540, 402] on button "Next" at bounding box center [555, 399] width 105 height 35
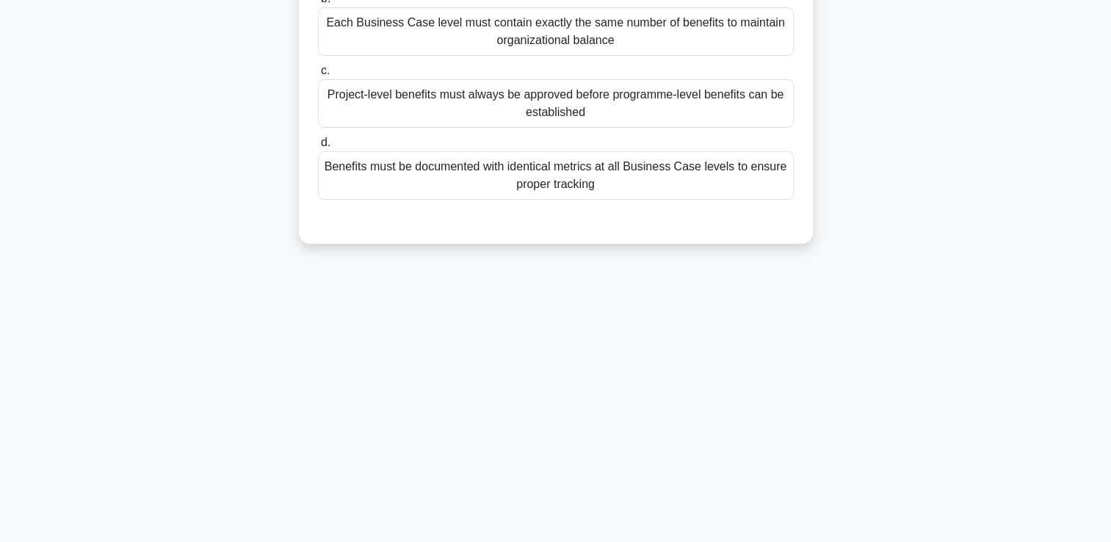
click at [658, 175] on div "Benefits must be documented with identical metrics at all Business Case levels …" at bounding box center [556, 175] width 476 height 48
click at [318, 148] on input "d. Benefits must be documented with identical metrics at all Business Case leve…" at bounding box center [318, 143] width 0 height 10
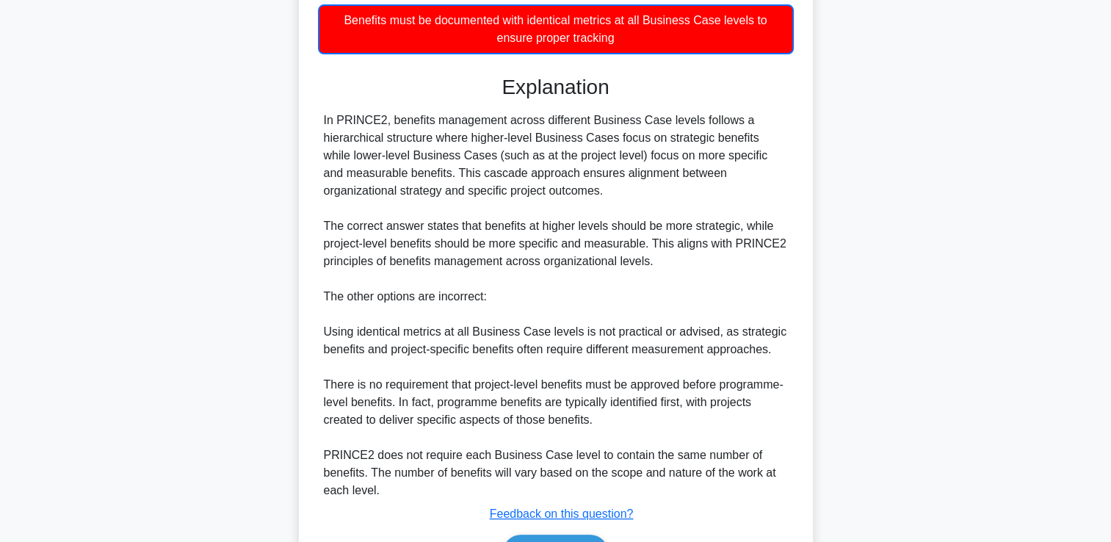
scroll to position [487, 0]
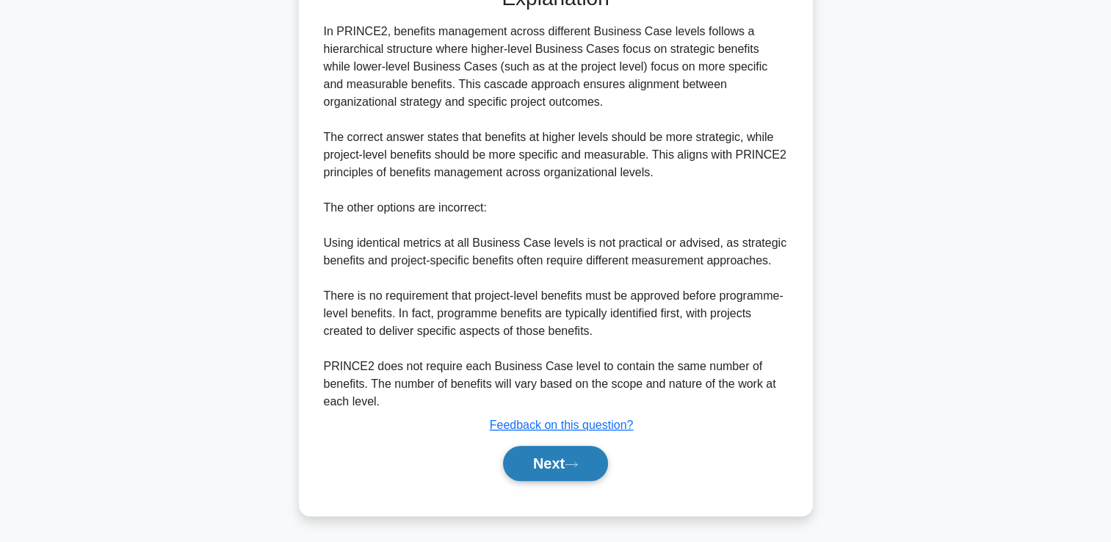
click at [554, 465] on button "Next" at bounding box center [555, 463] width 105 height 35
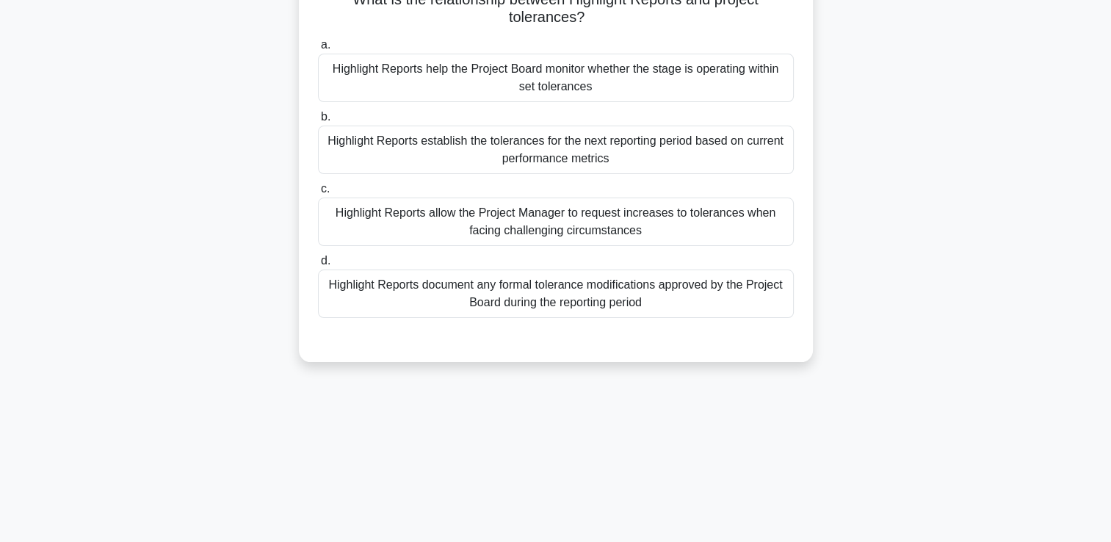
scroll to position [0, 0]
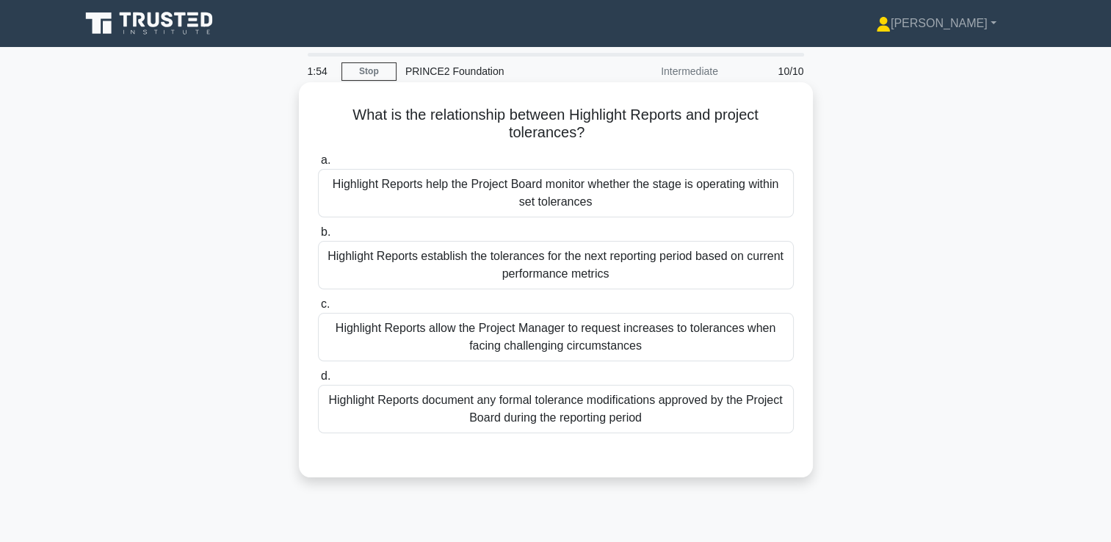
click at [650, 196] on div "Highlight Reports help the Project Board monitor whether the stage is operating…" at bounding box center [556, 193] width 476 height 48
click at [318, 165] on input "a. Highlight Reports help the Project Board monitor whether the stage is operat…" at bounding box center [318, 161] width 0 height 10
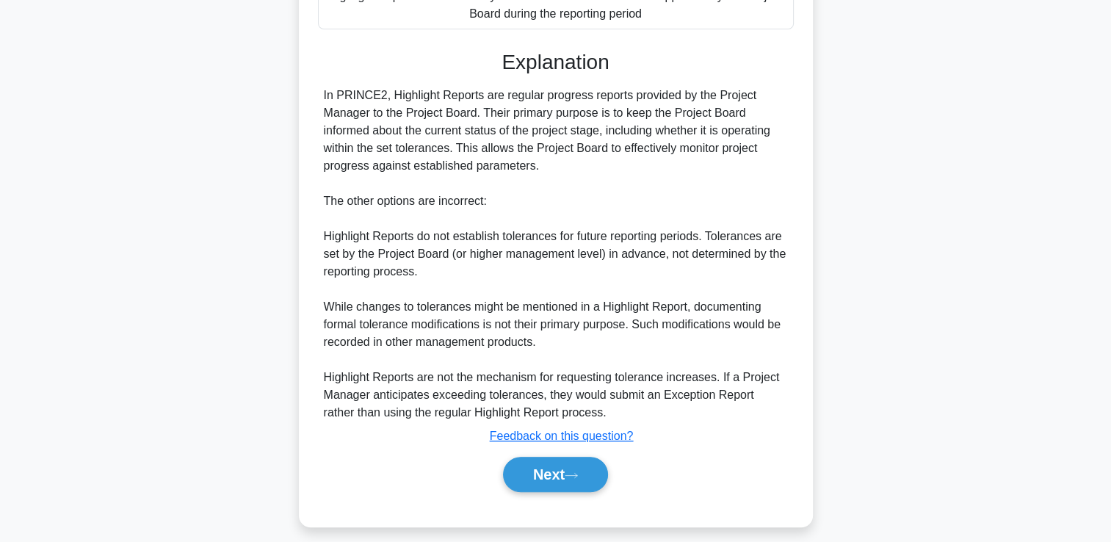
scroll to position [415, 0]
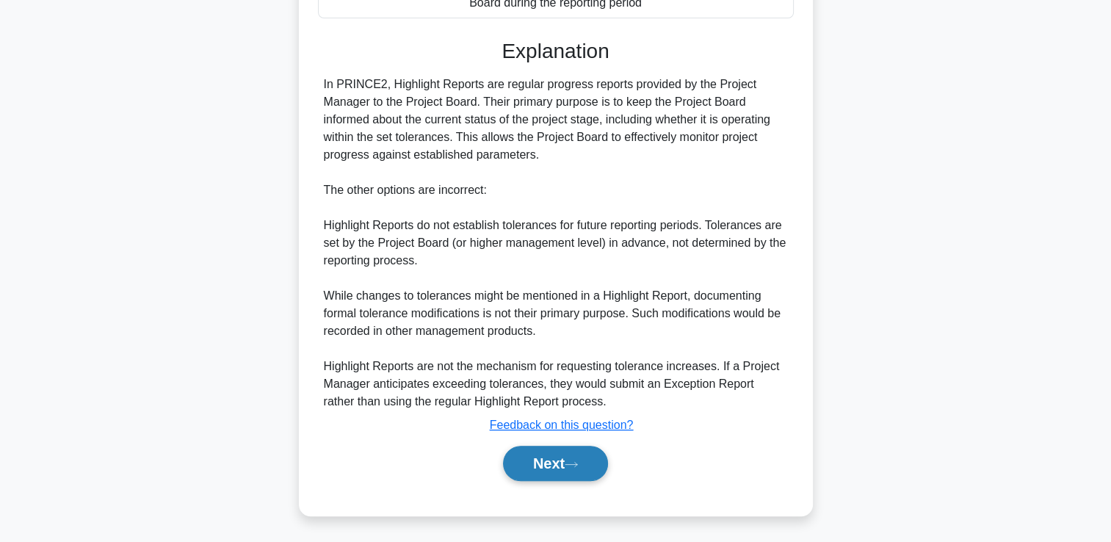
click at [543, 465] on button "Next" at bounding box center [555, 463] width 105 height 35
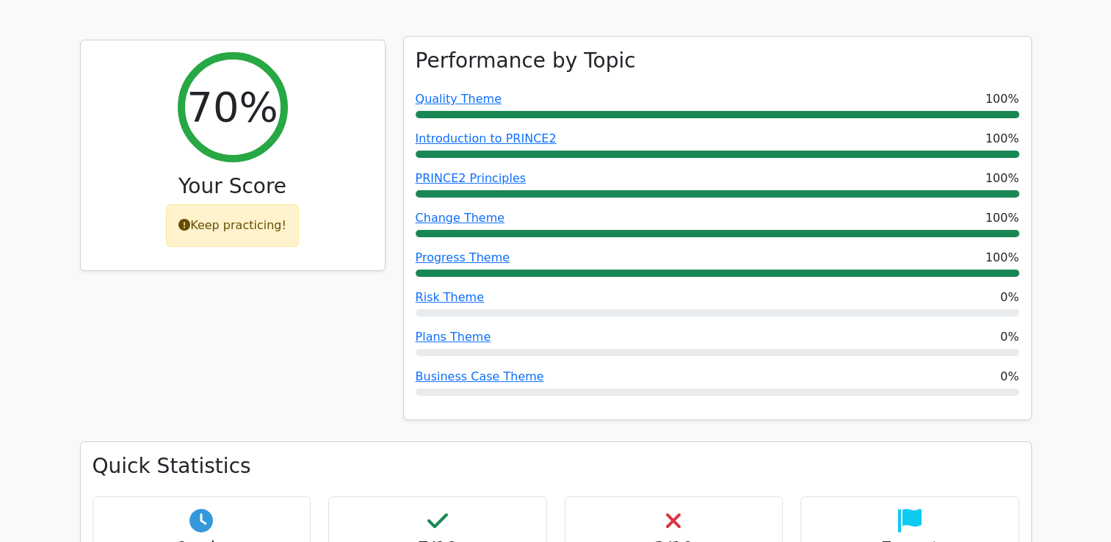
scroll to position [220, 0]
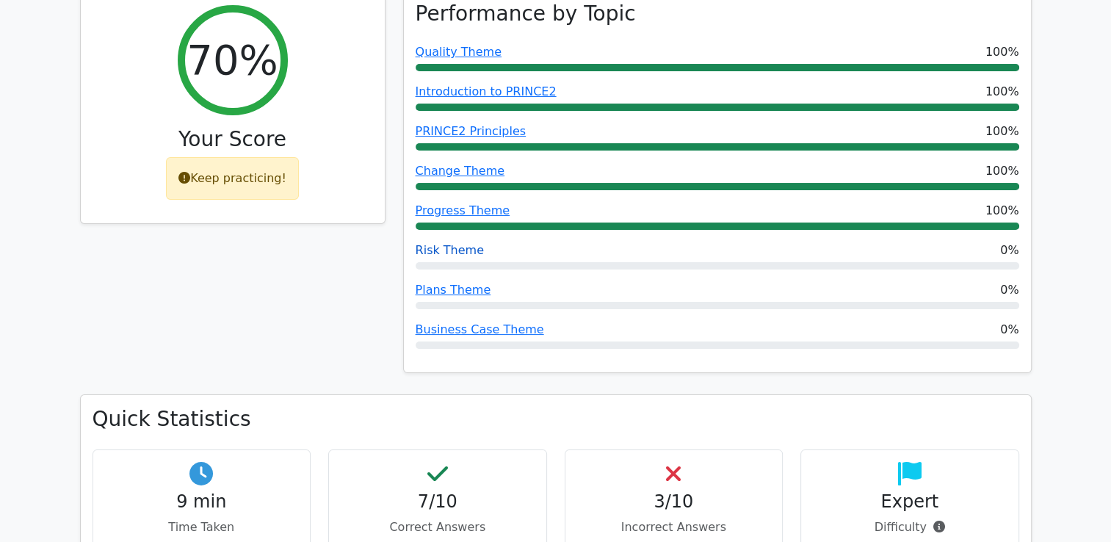
click at [445, 250] on link "Risk Theme" at bounding box center [449, 250] width 68 height 14
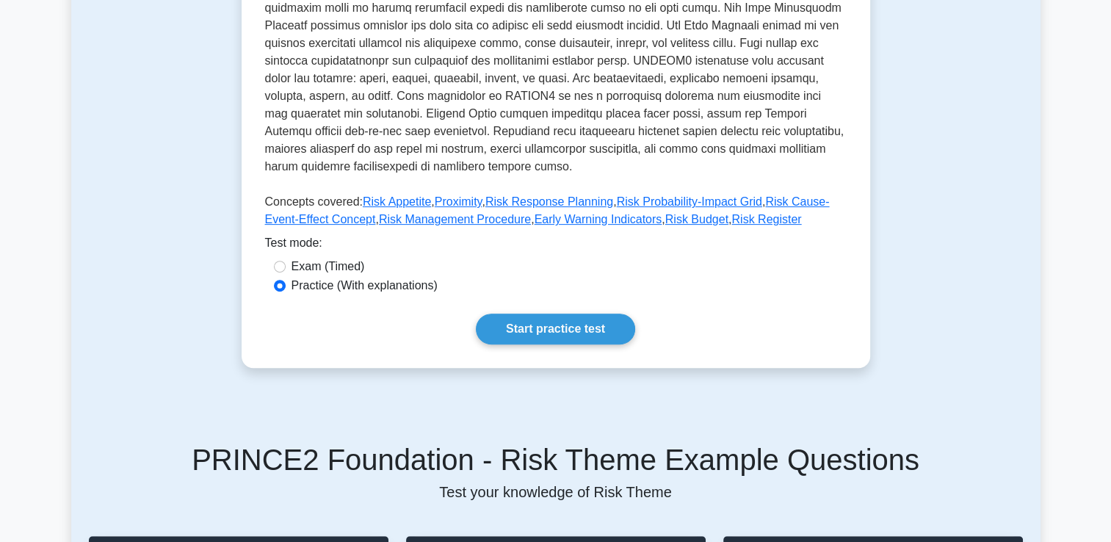
scroll to position [514, 0]
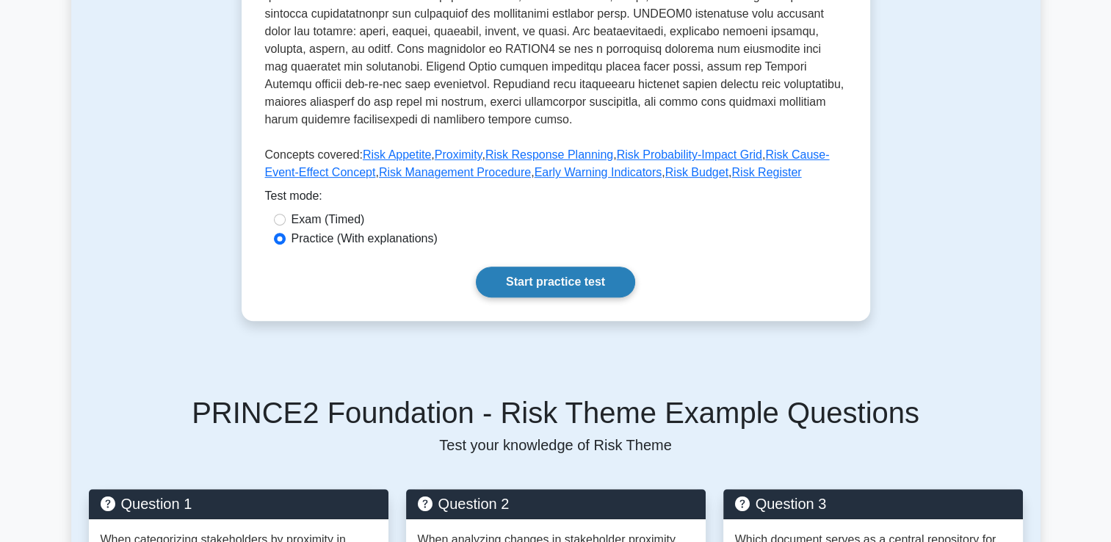
click at [556, 266] on link "Start practice test" at bounding box center [555, 281] width 159 height 31
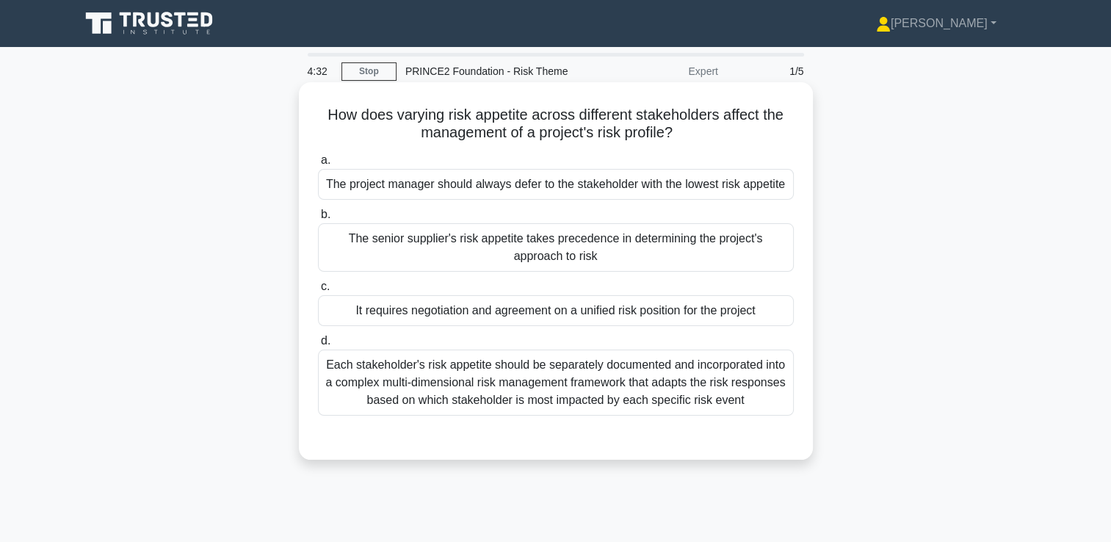
click at [526, 382] on div "Each stakeholder's risk appetite should be separately documented and incorporat…" at bounding box center [556, 382] width 476 height 66
click at [318, 346] on input "d. Each stakeholder's risk appetite should be separately documented and incorpo…" at bounding box center [318, 341] width 0 height 10
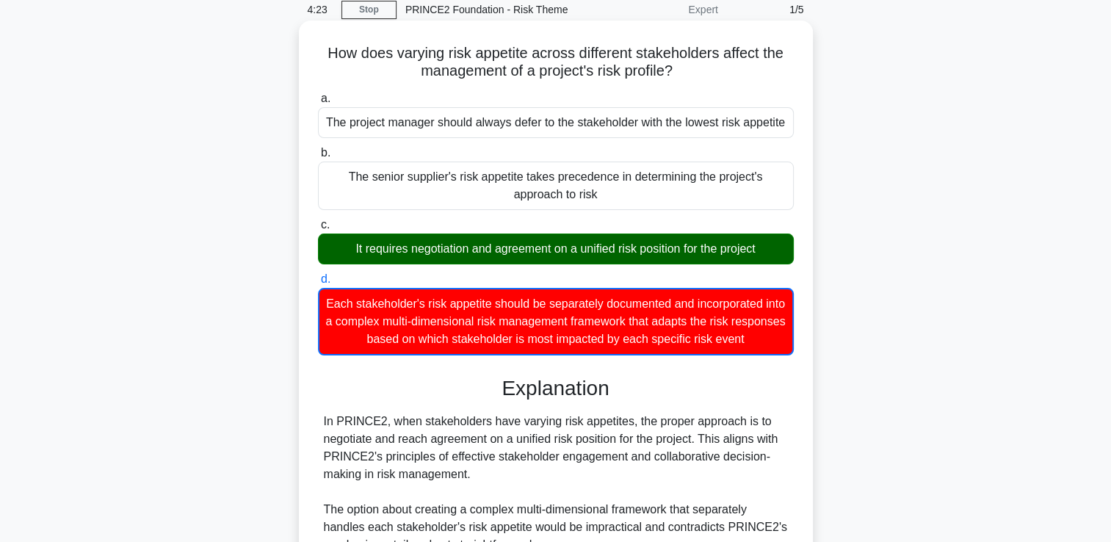
scroll to position [328, 0]
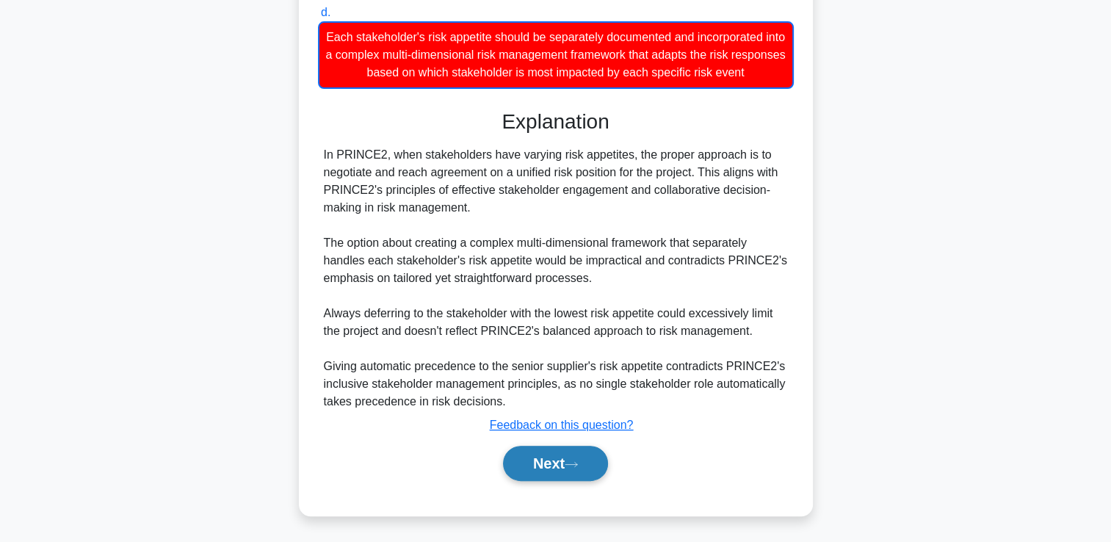
click at [566, 462] on button "Next" at bounding box center [555, 463] width 105 height 35
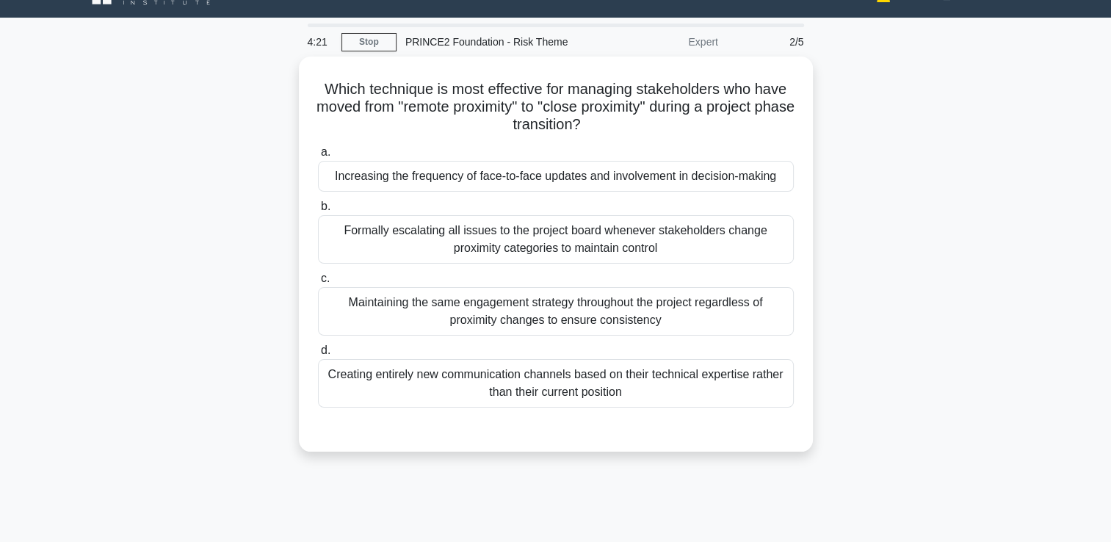
scroll to position [0, 0]
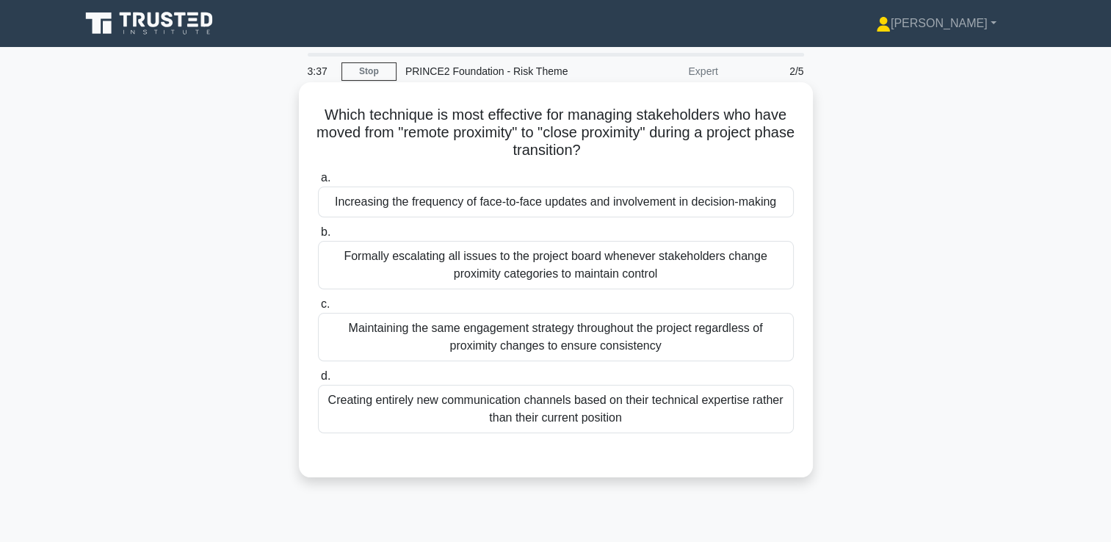
click at [533, 204] on div "Increasing the frequency of face-to-face updates and involvement in decision-ma…" at bounding box center [556, 201] width 476 height 31
click at [318, 183] on input "a. Increasing the frequency of face-to-face updates and involvement in decision…" at bounding box center [318, 178] width 0 height 10
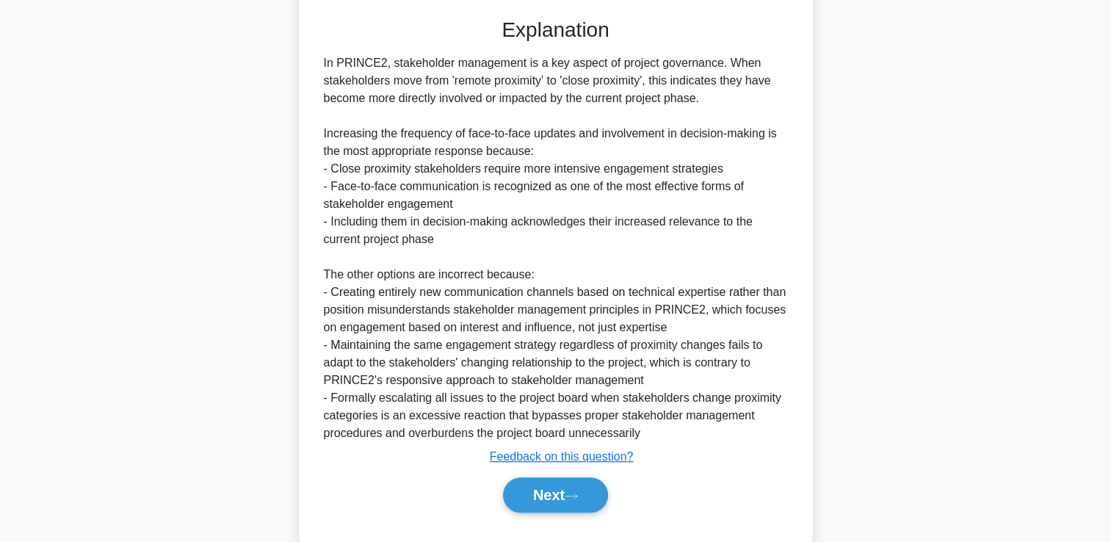
scroll to position [440, 0]
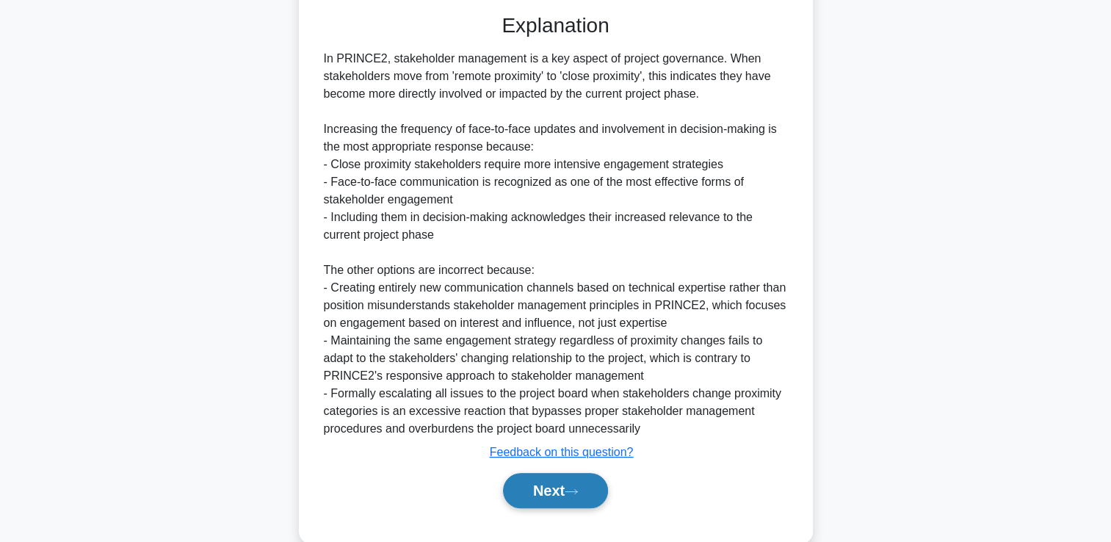
click at [564, 490] on button "Next" at bounding box center [555, 490] width 105 height 35
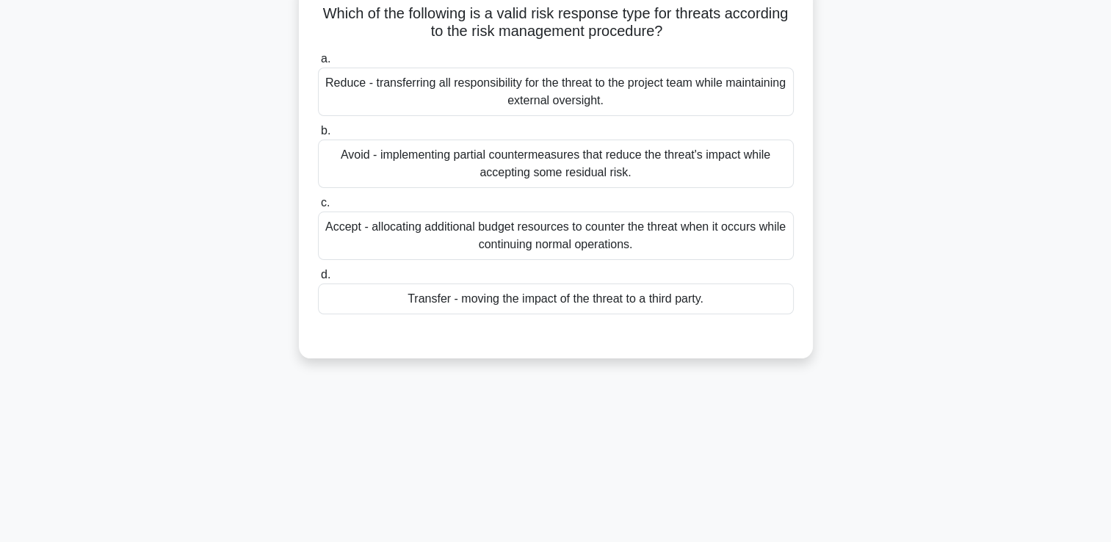
scroll to position [147, 0]
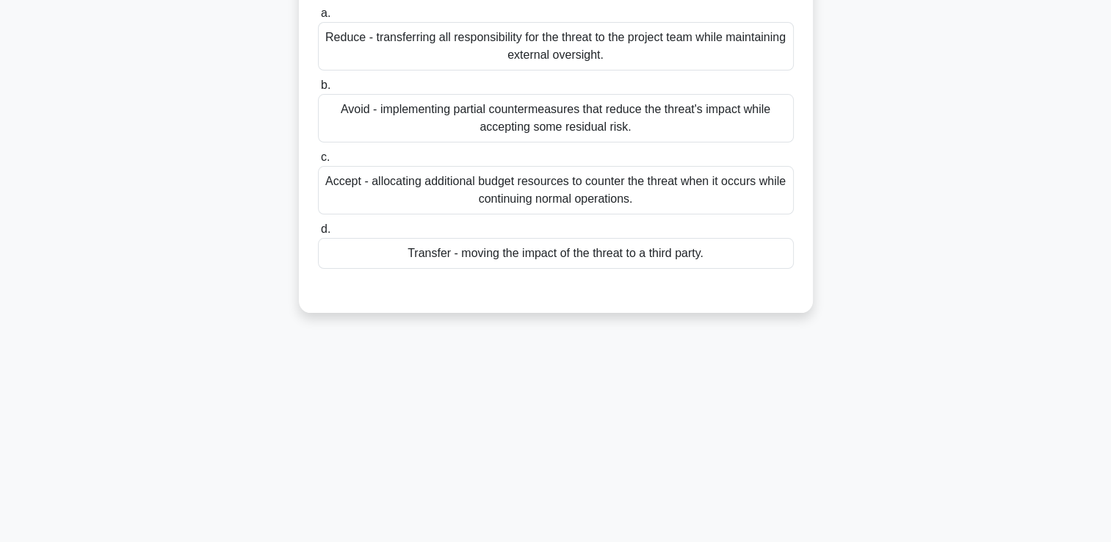
click at [678, 199] on div "Accept - allocating additional budget resources to counter the threat when it o…" at bounding box center [556, 190] width 476 height 48
click at [318, 162] on input "c. Accept - allocating additional budget resources to counter the threat when i…" at bounding box center [318, 158] width 0 height 10
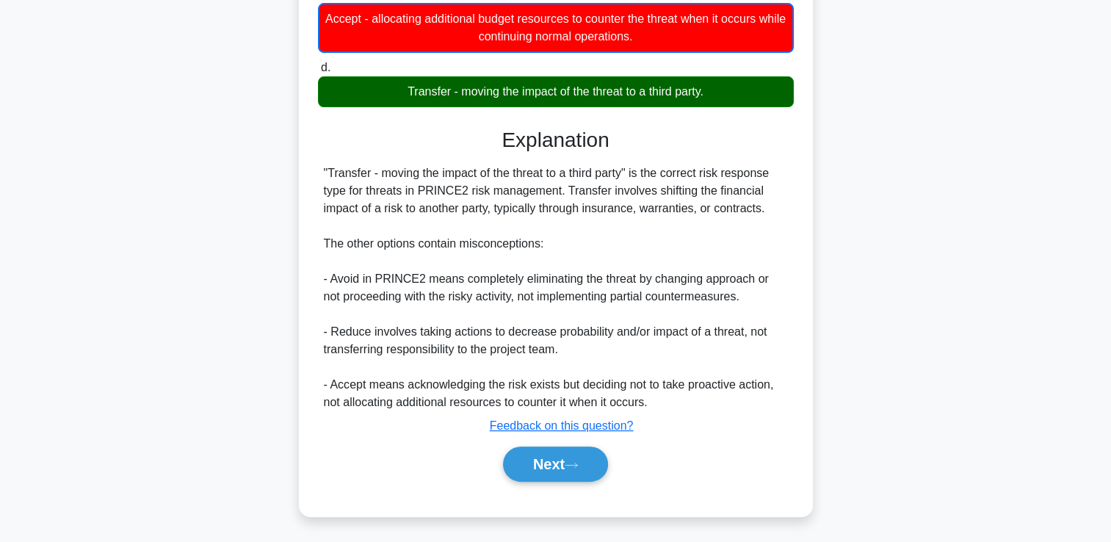
scroll to position [311, 0]
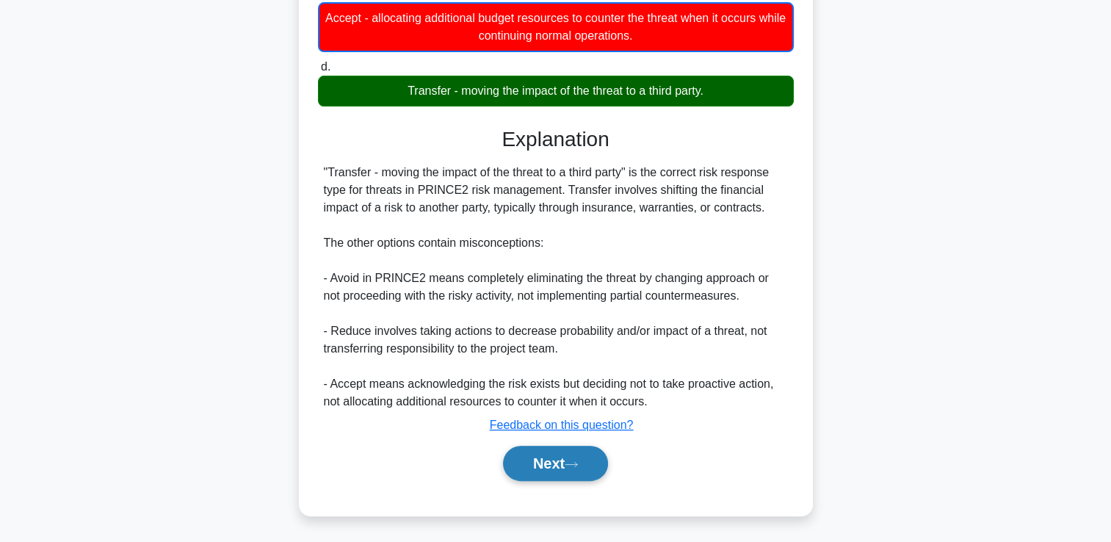
click at [533, 465] on button "Next" at bounding box center [555, 463] width 105 height 35
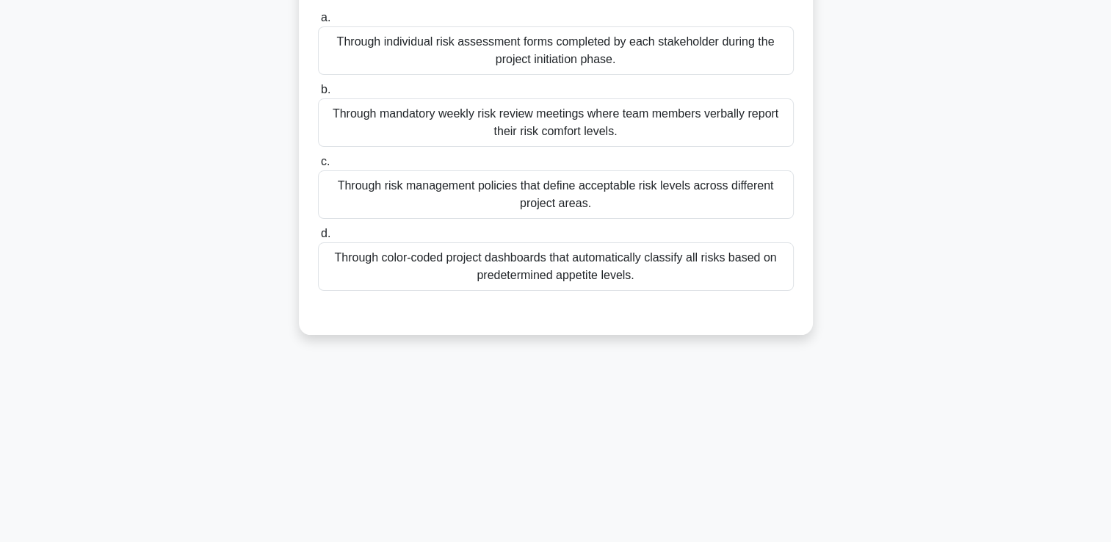
scroll to position [0, 0]
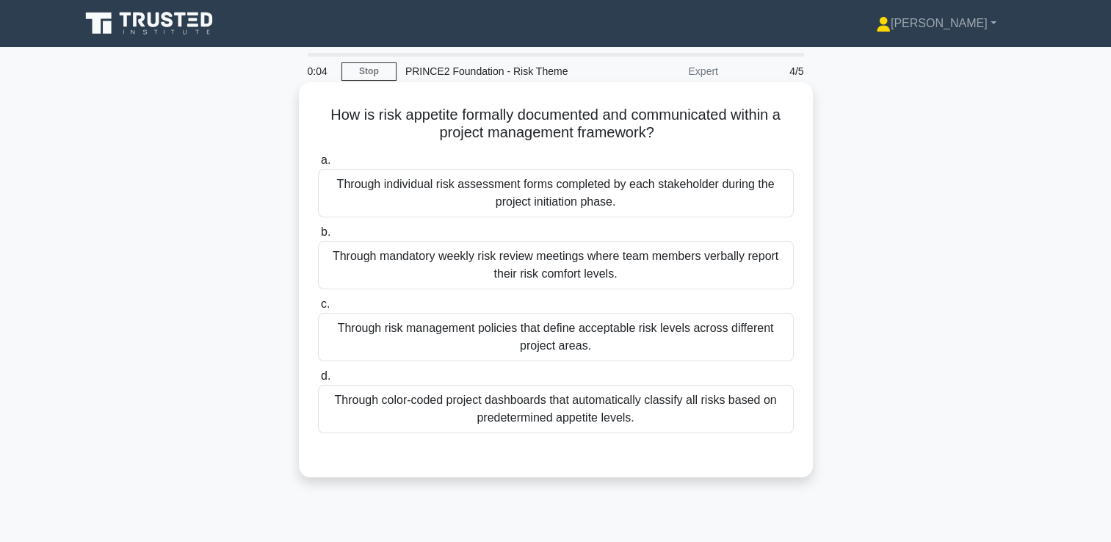
click at [445, 340] on div "Through risk management policies that define acceptable risk levels across diff…" at bounding box center [556, 337] width 476 height 48
click at [318, 309] on input "c. Through risk management policies that define acceptable risk levels across d…" at bounding box center [318, 304] width 0 height 10
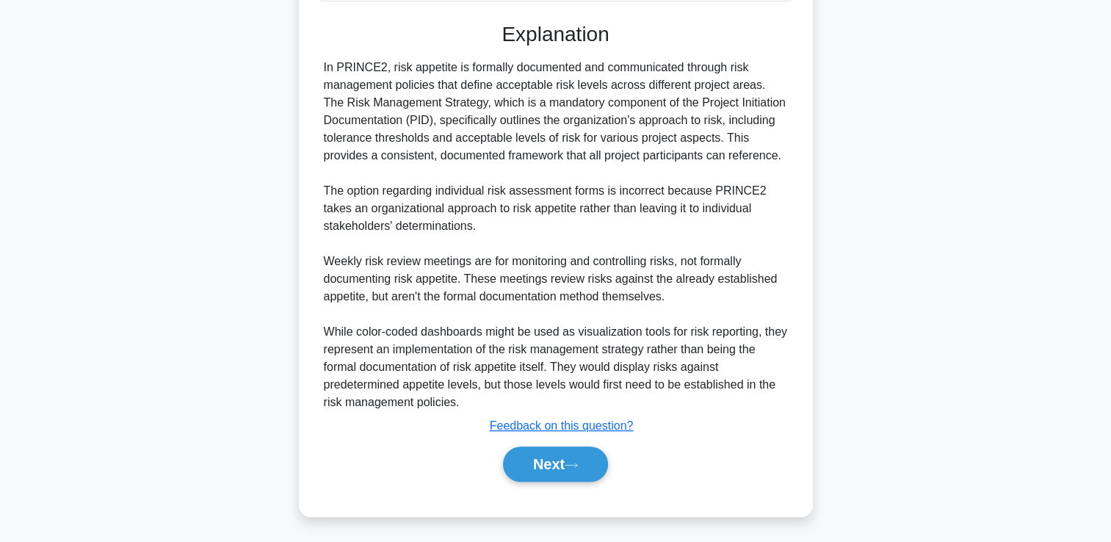
scroll to position [432, 0]
click at [584, 458] on button "Next" at bounding box center [555, 463] width 105 height 35
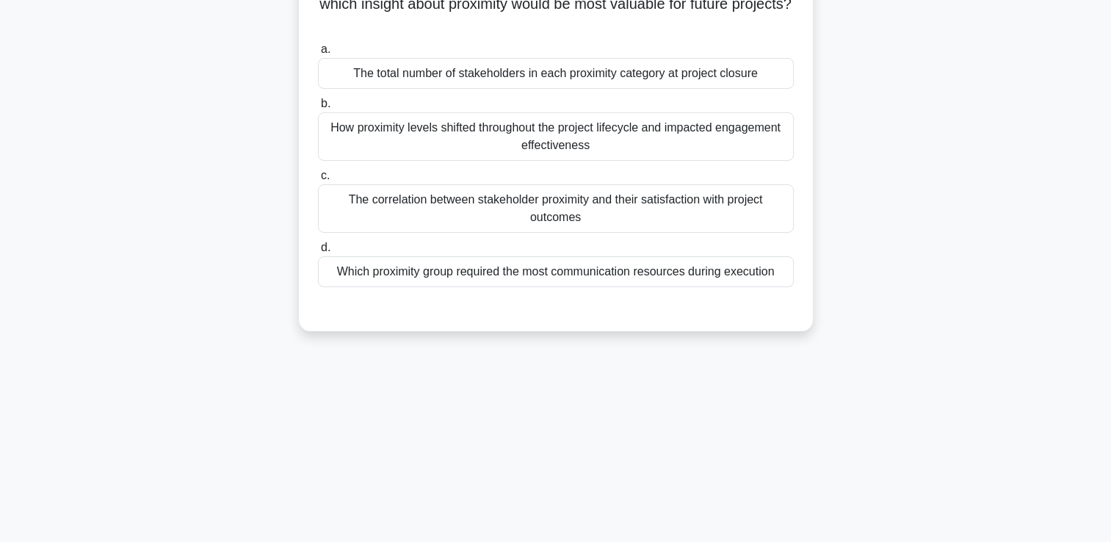
scroll to position [0, 0]
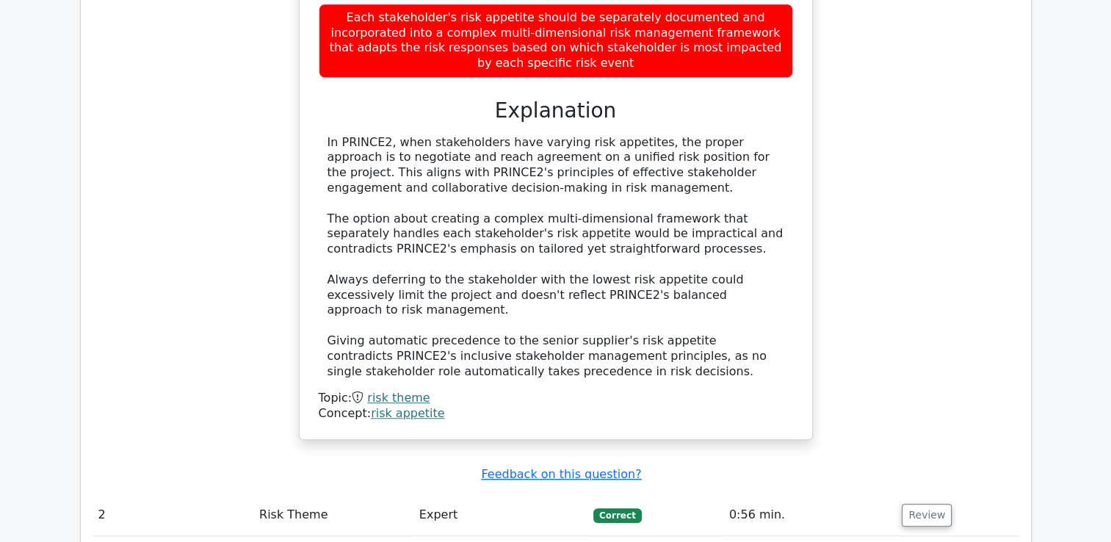
scroll to position [954, 0]
